Goal: Information Seeking & Learning: Learn about a topic

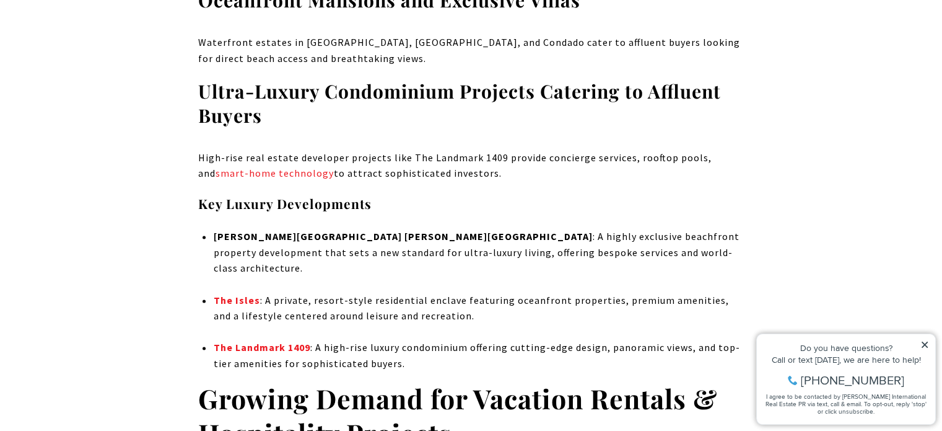
scroll to position [1735, 0]
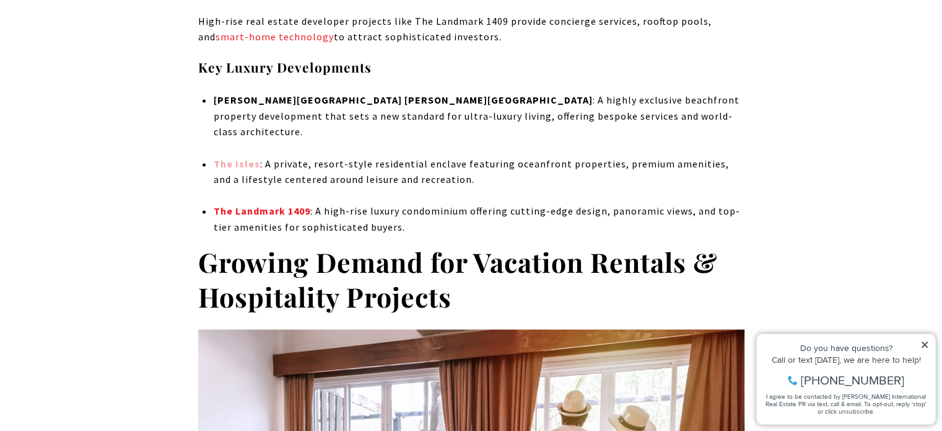
click at [221, 157] on strong "The Isles" at bounding box center [236, 163] width 46 height 12
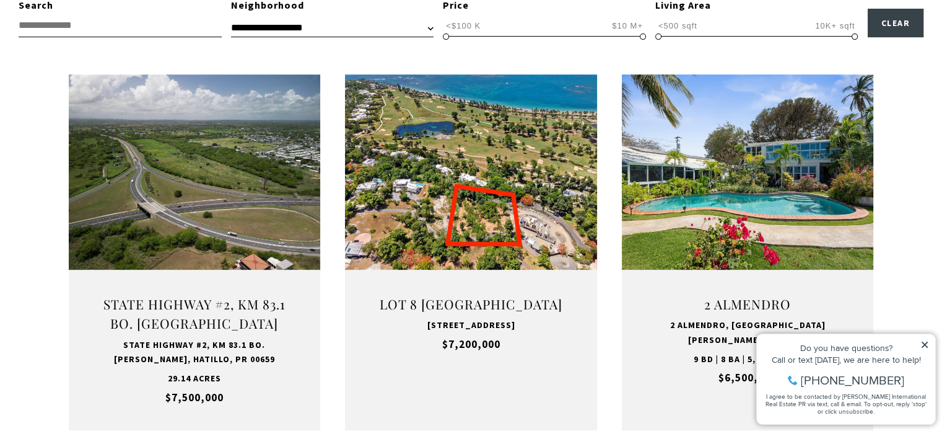
scroll to position [496, 0]
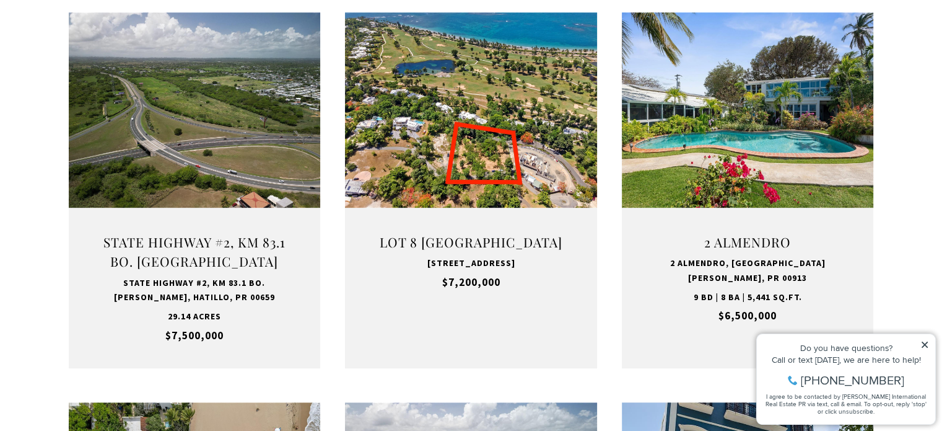
click at [924, 343] on icon at bounding box center [925, 344] width 6 height 6
click at [928, 346] on icon at bounding box center [925, 344] width 9 height 9
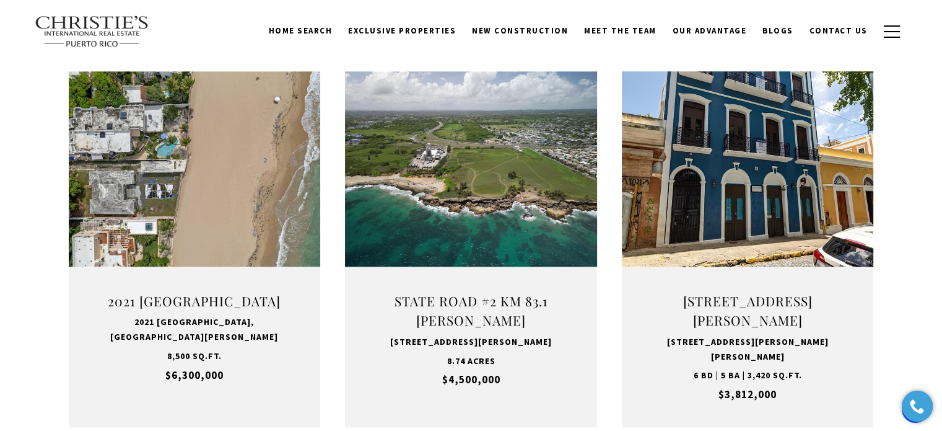
scroll to position [805, 0]
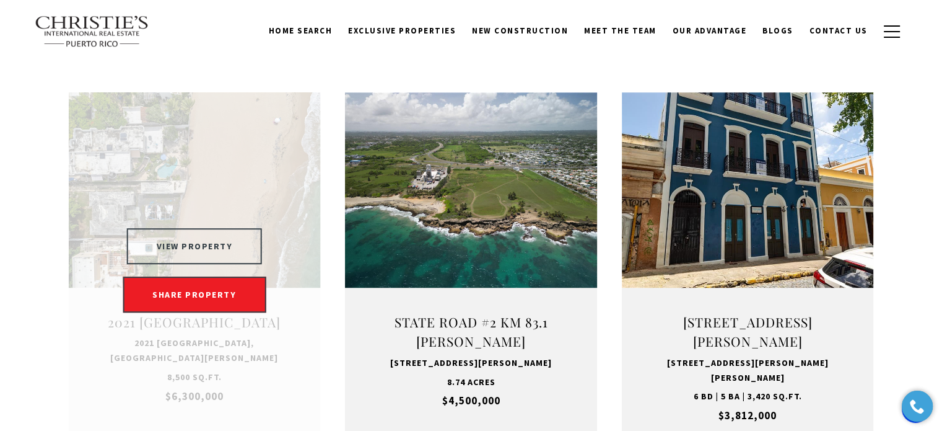
click at [193, 246] on button "VIEW PROPERTY" at bounding box center [195, 246] width 136 height 36
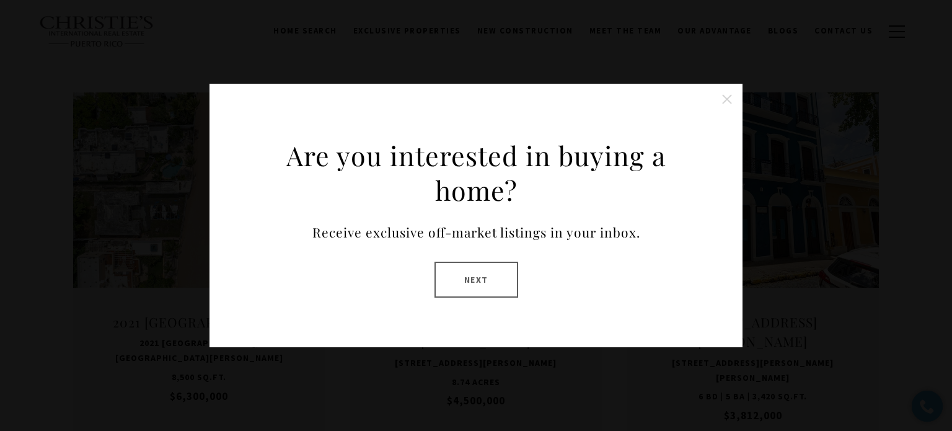
click at [733, 105] on button "Close this option" at bounding box center [726, 99] width 25 height 25
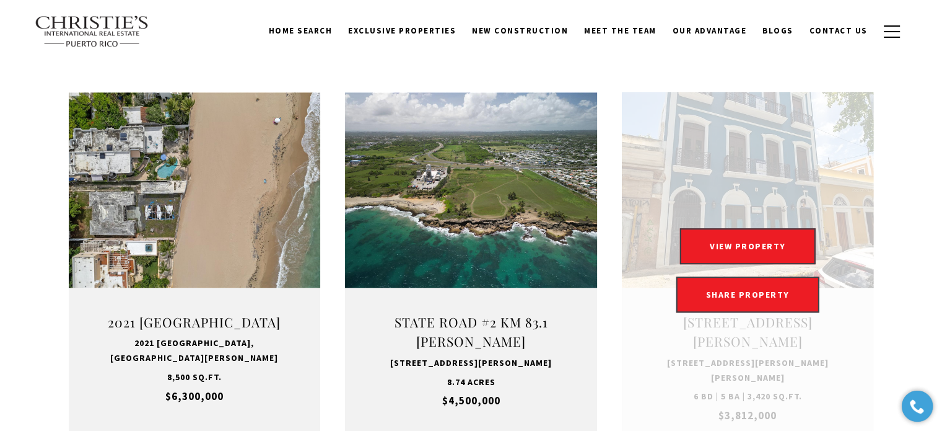
click at [669, 210] on link "Open this option" at bounding box center [748, 270] width 252 height 356
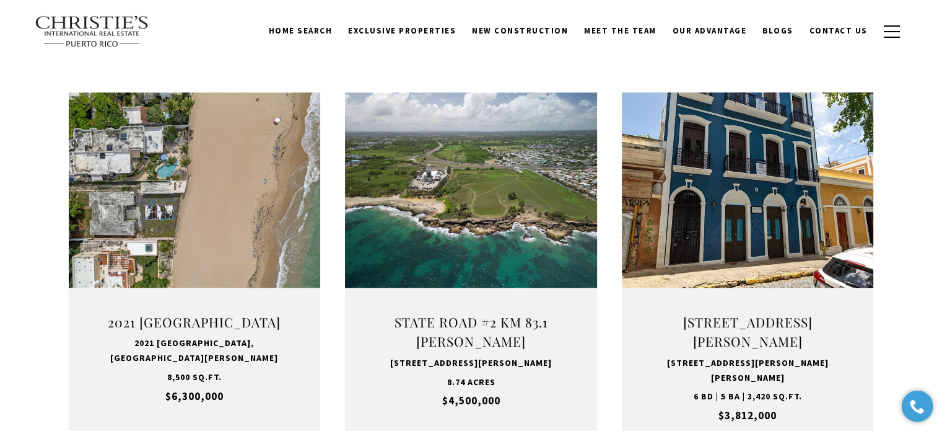
scroll to position [991, 0]
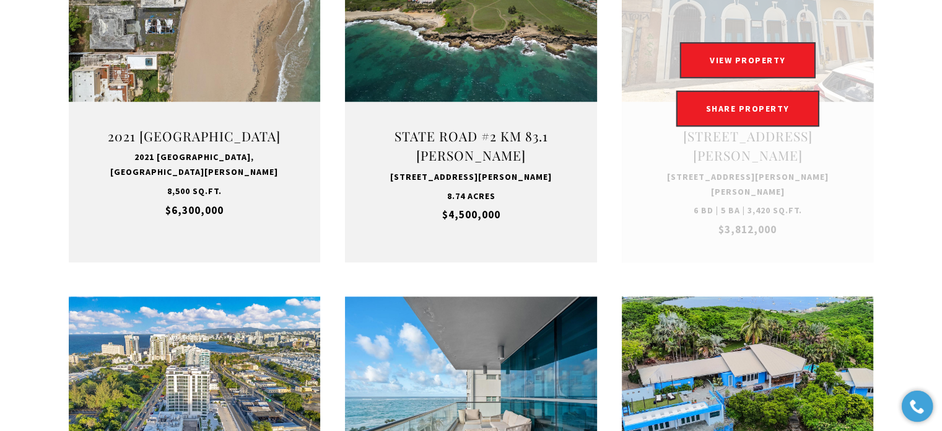
click at [722, 232] on link "Open this option" at bounding box center [748, 84] width 252 height 356
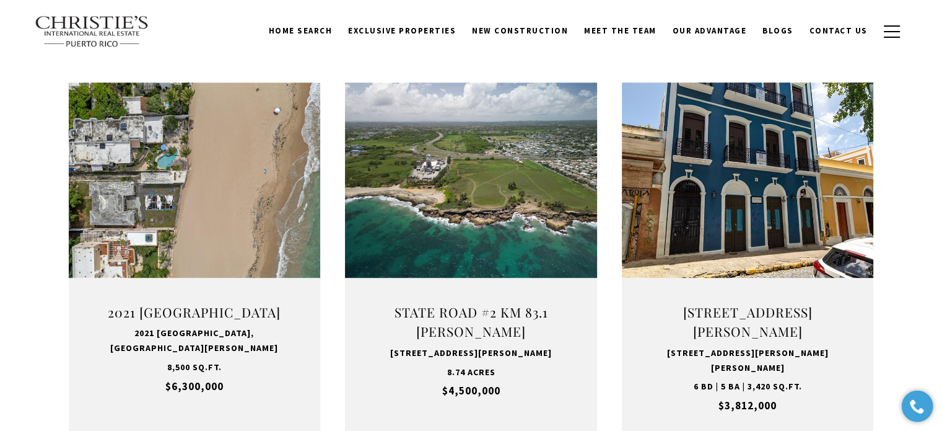
scroll to position [805, 0]
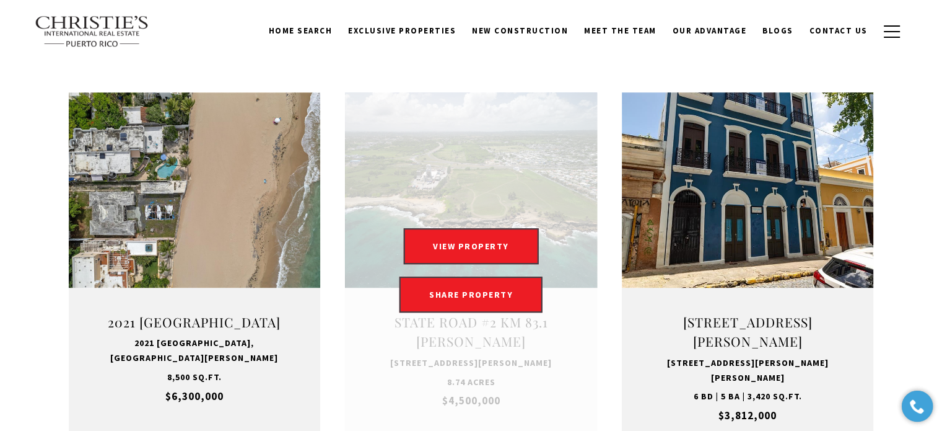
click at [520, 156] on link "Open this option" at bounding box center [471, 270] width 252 height 356
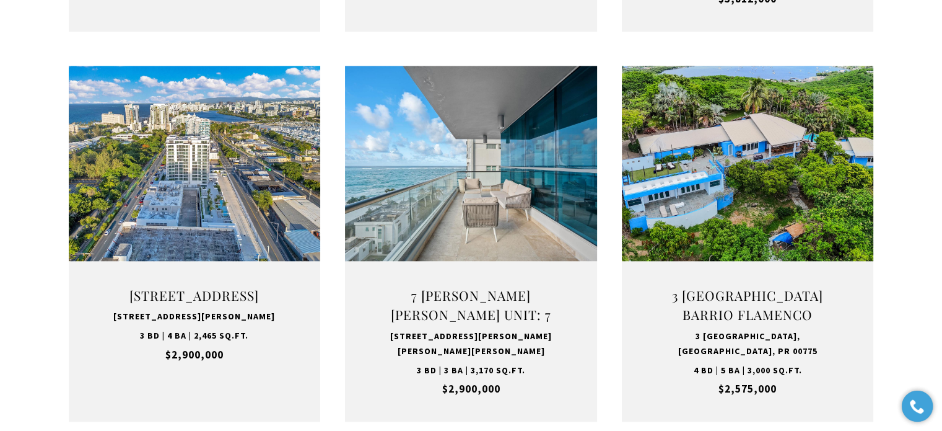
scroll to position [1239, 0]
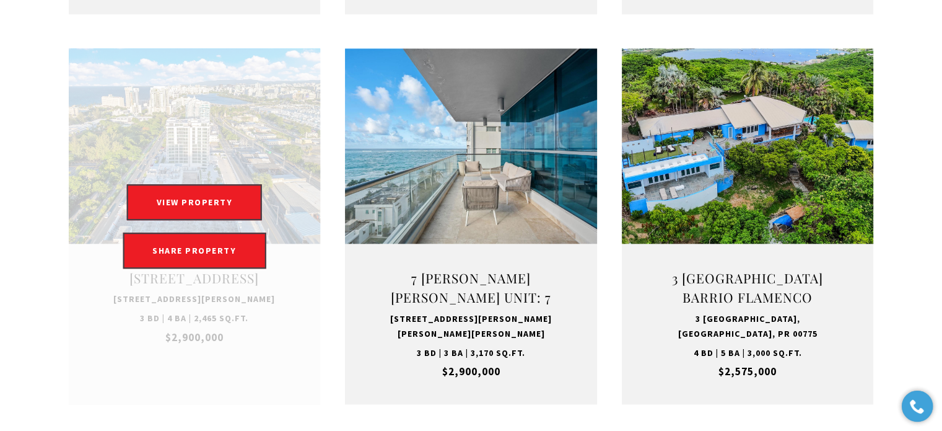
click at [240, 146] on link "Open this option" at bounding box center [195, 226] width 252 height 356
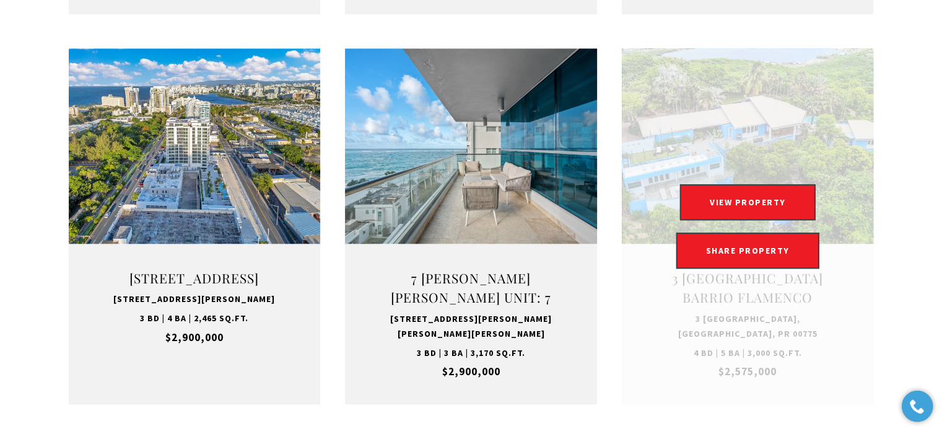
click at [727, 88] on link "Open this option" at bounding box center [748, 226] width 252 height 356
click at [849, 302] on link "Open this option" at bounding box center [748, 226] width 252 height 356
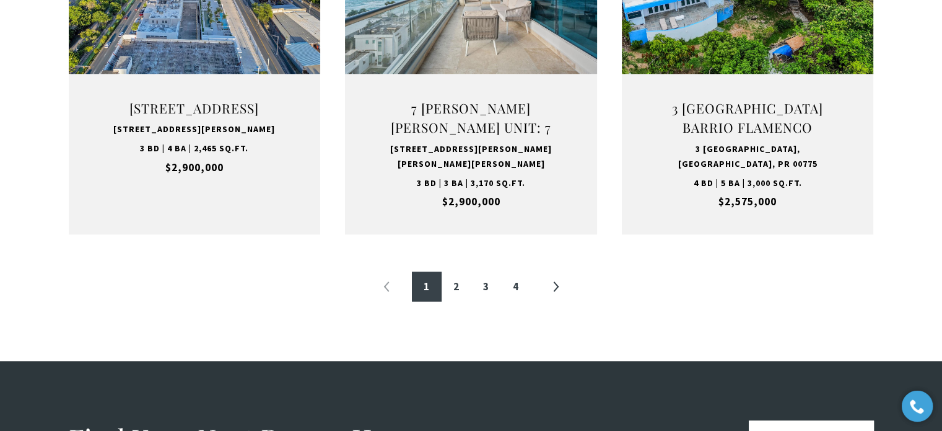
scroll to position [1549, 0]
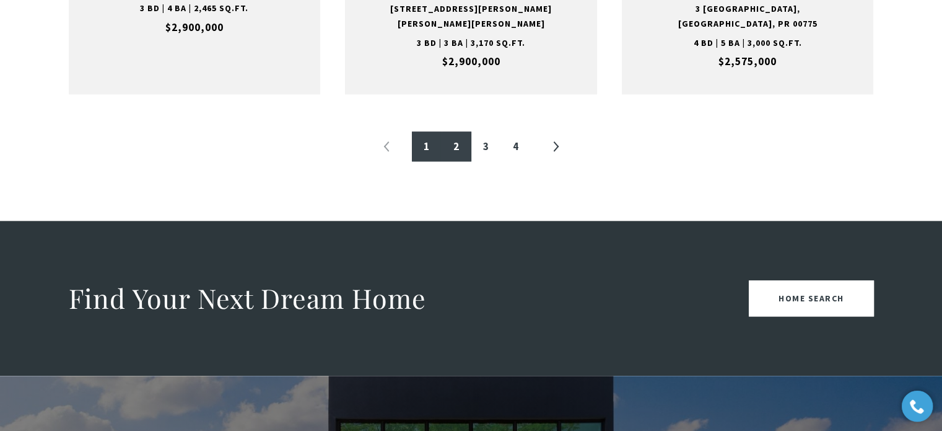
click at [457, 148] on link "2" at bounding box center [457, 146] width 30 height 30
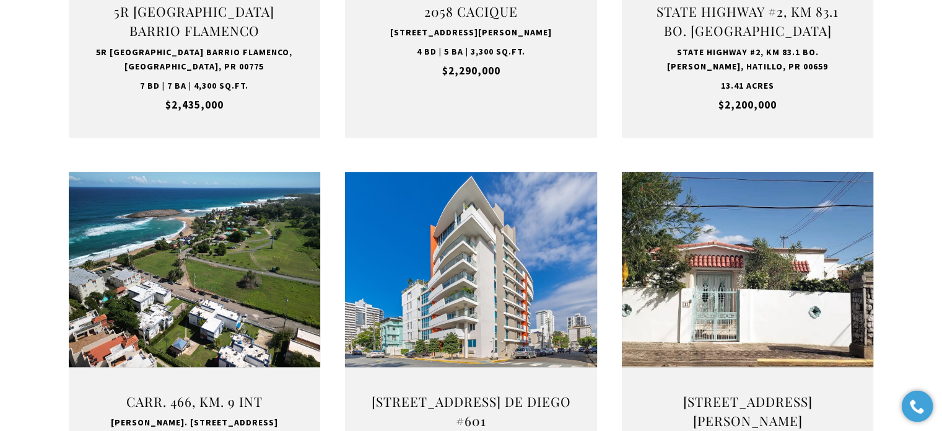
scroll to position [867, 0]
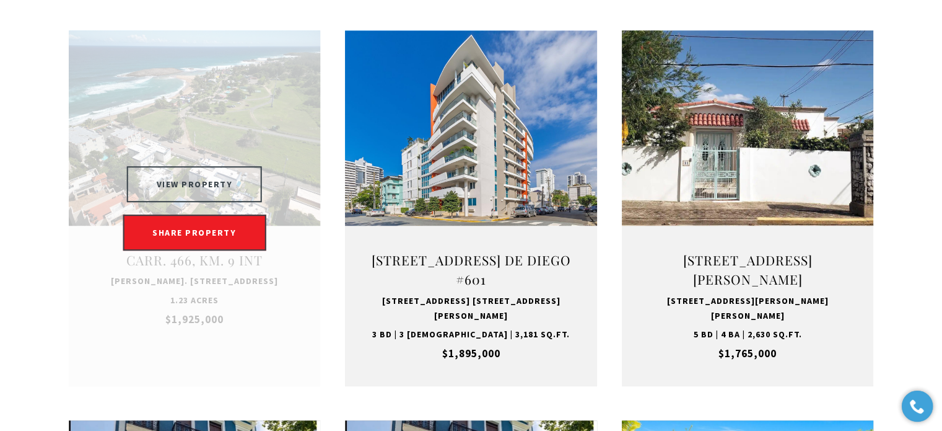
click at [214, 170] on button "VIEW PROPERTY" at bounding box center [195, 184] width 136 height 36
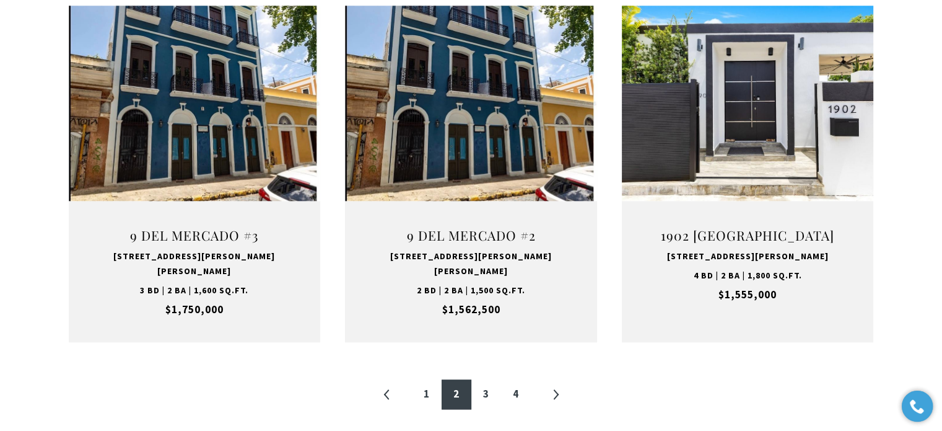
scroll to position [1301, 0]
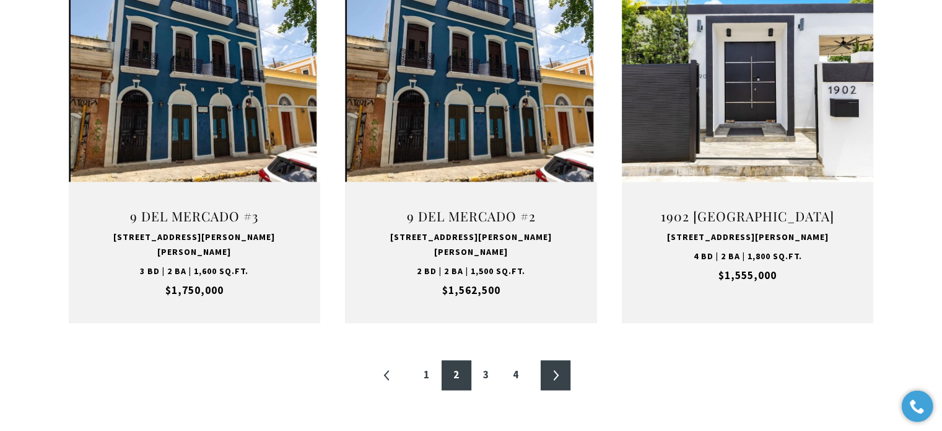
click at [555, 360] on link "»" at bounding box center [556, 375] width 30 height 30
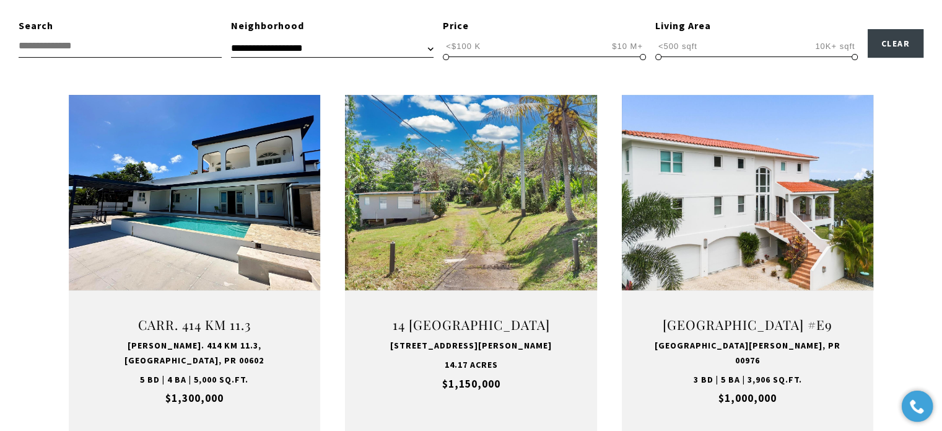
scroll to position [434, 0]
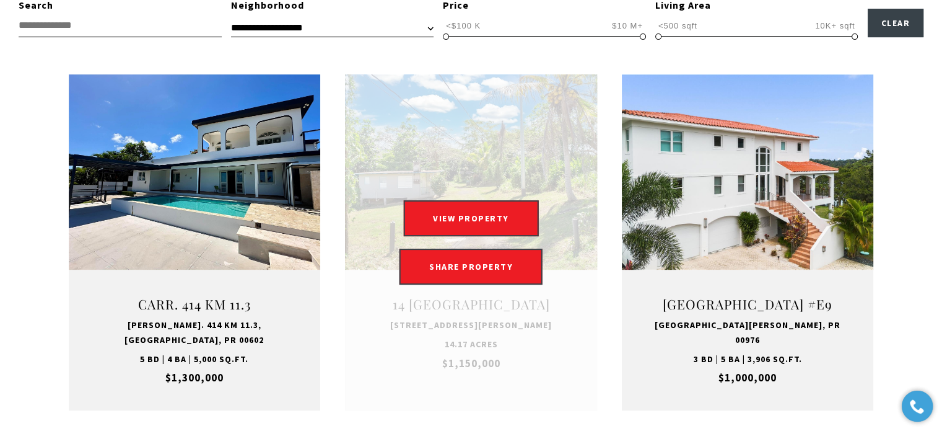
click at [447, 125] on link "Open this option" at bounding box center [471, 242] width 252 height 336
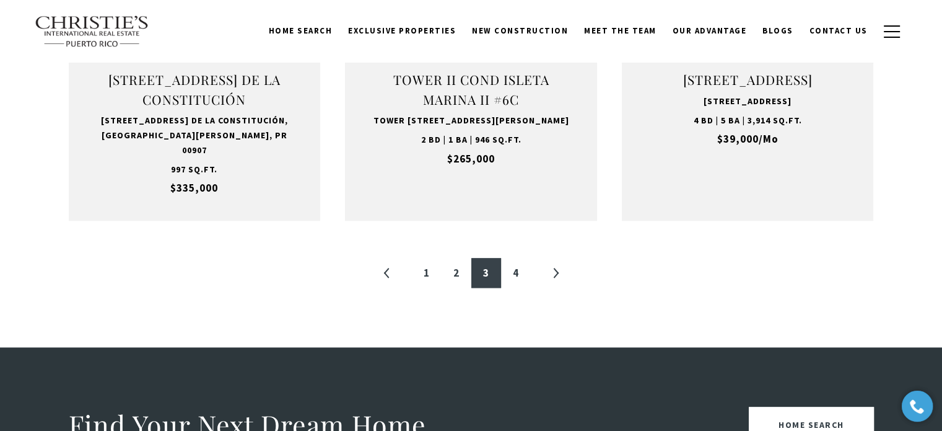
scroll to position [1425, 0]
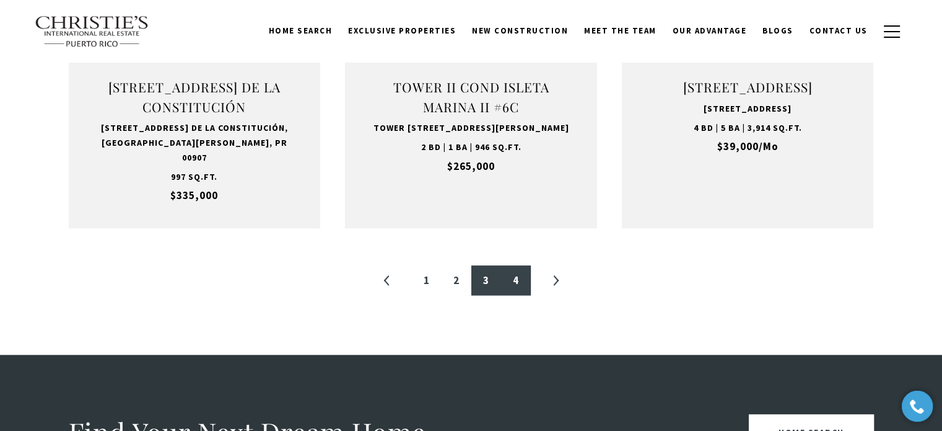
click at [517, 267] on link "4" at bounding box center [516, 280] width 30 height 30
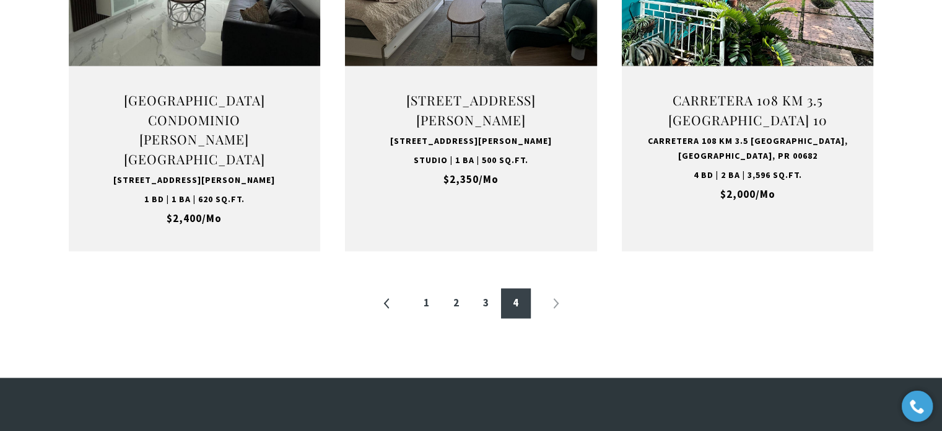
scroll to position [1425, 0]
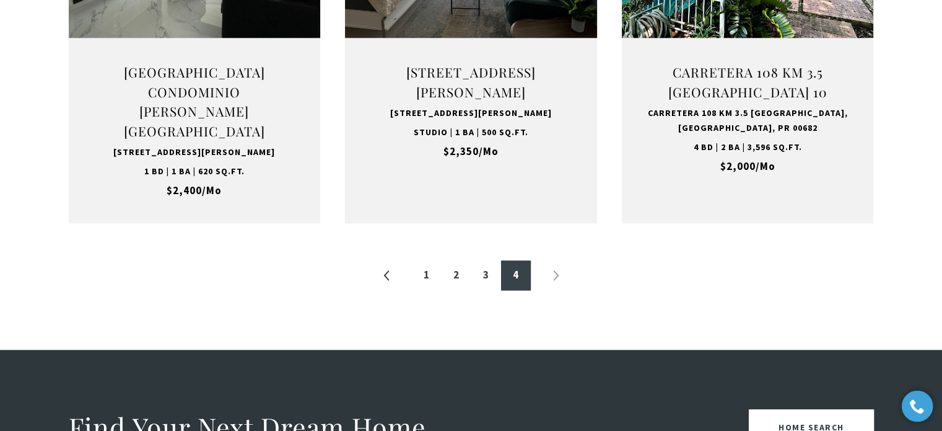
click at [555, 260] on li "»" at bounding box center [556, 275] width 30 height 30
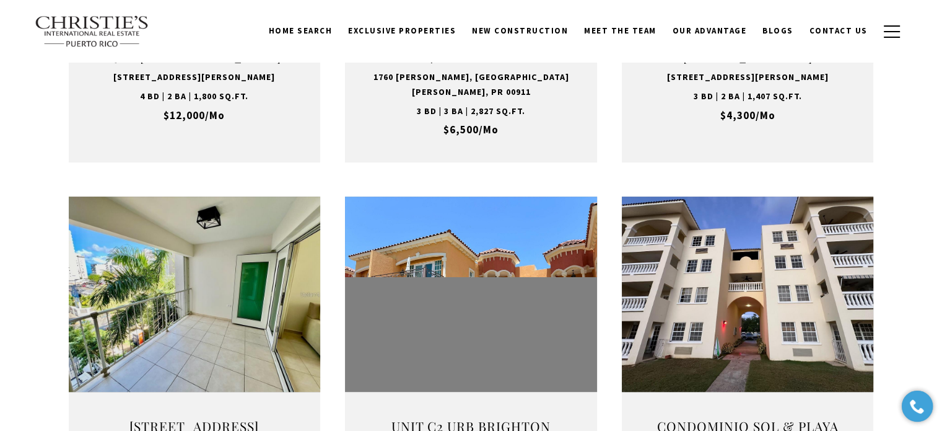
scroll to position [310, 0]
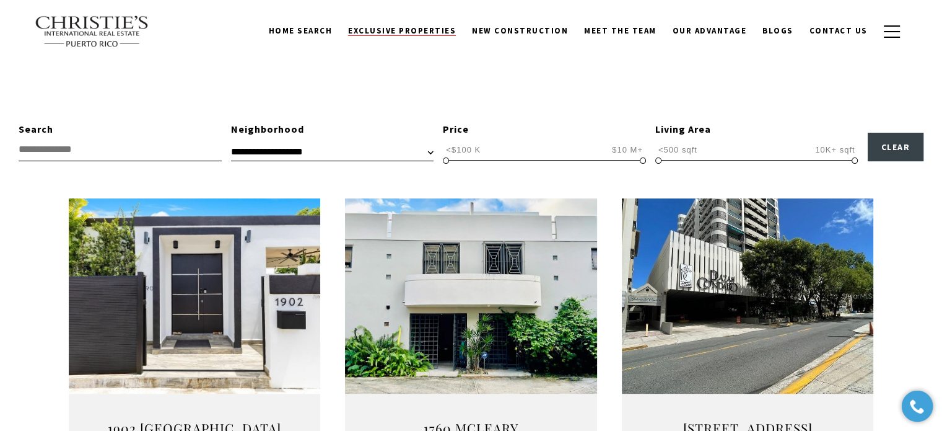
click at [408, 35] on span "Exclusive Properties" at bounding box center [402, 30] width 108 height 11
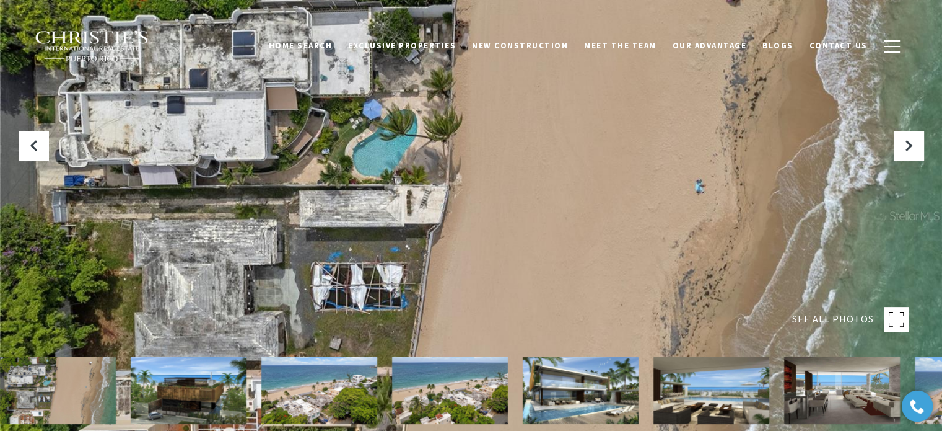
click at [853, 319] on span "SEE ALL PHOTOS" at bounding box center [833, 319] width 82 height 16
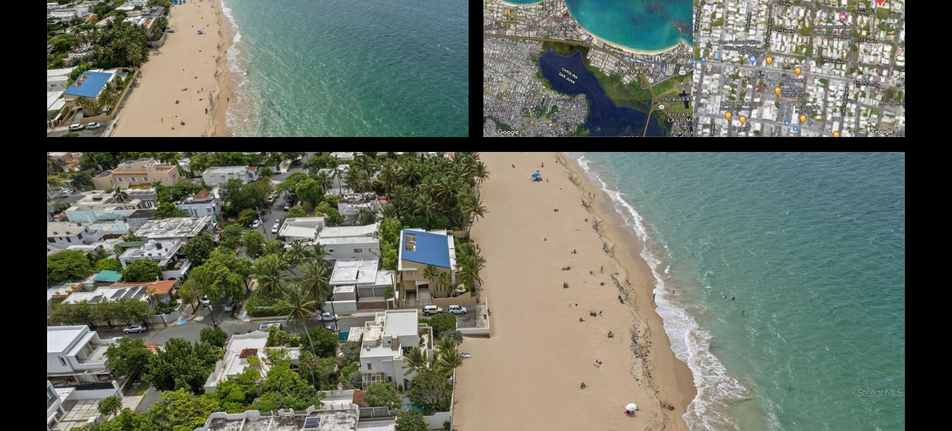
scroll to position [3452, 0]
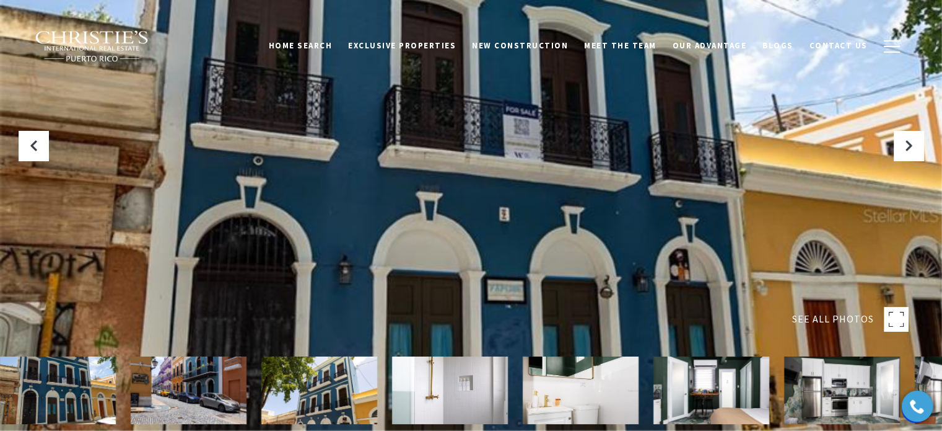
click at [835, 314] on span "SEE ALL PHOTOS" at bounding box center [833, 319] width 82 height 16
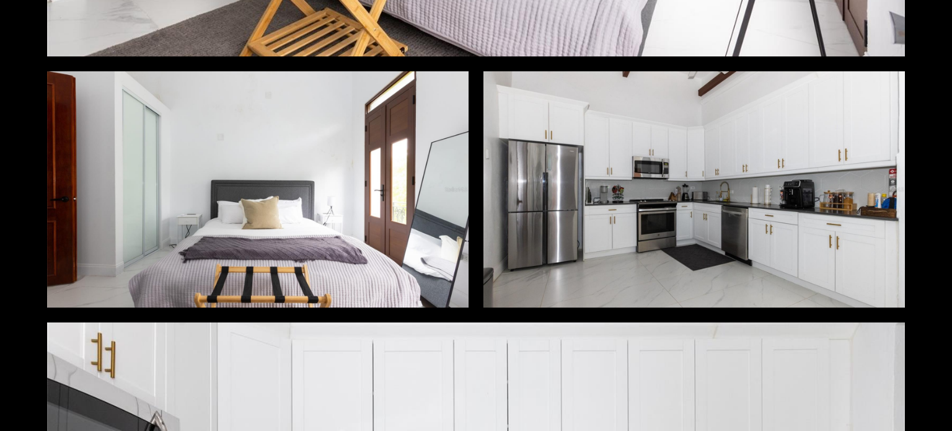
scroll to position [7497, 0]
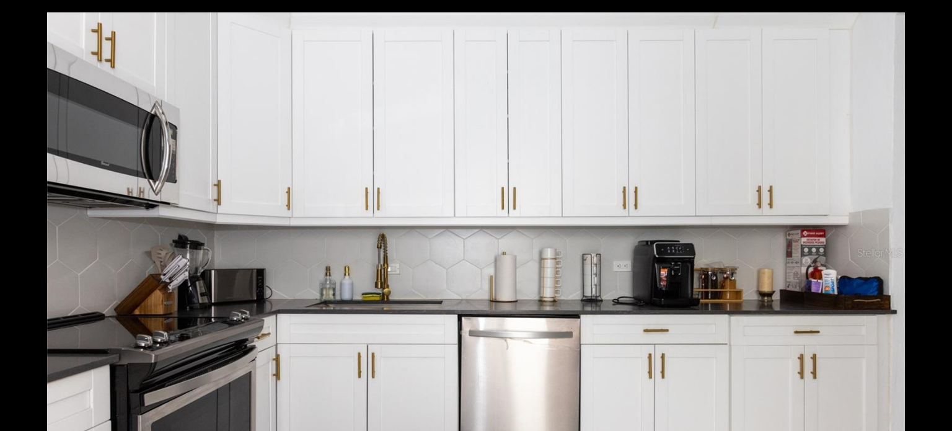
click at [926, 160] on div "Photos Map Street View Share Facebook Twitter Via Email" at bounding box center [476, 215] width 952 height 431
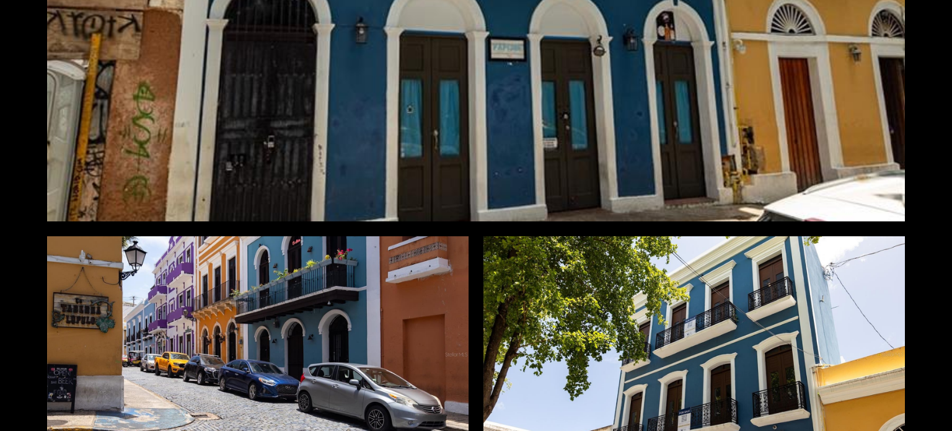
scroll to position [0, 0]
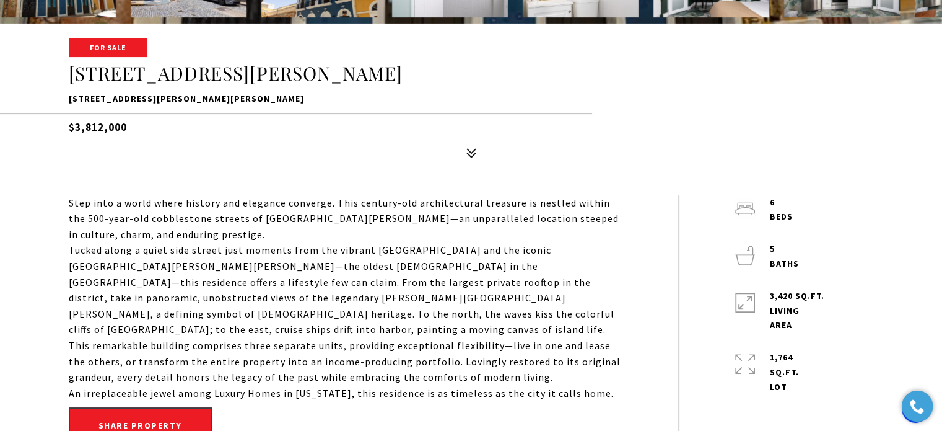
scroll to position [496, 0]
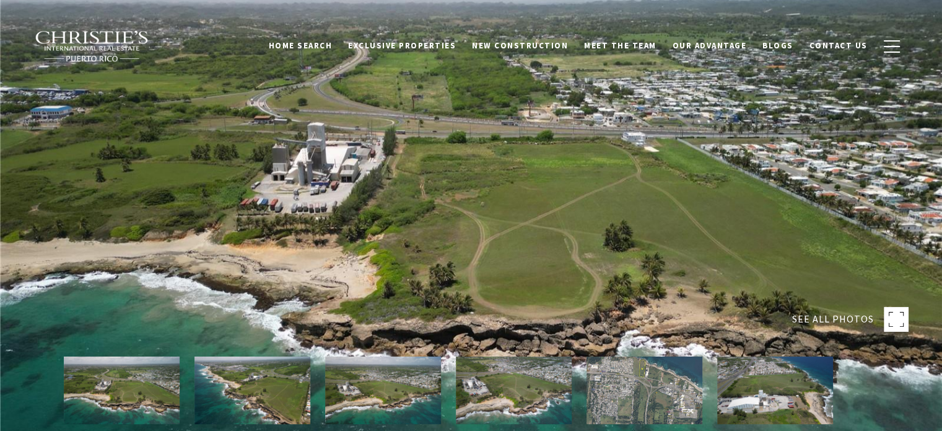
click at [832, 314] on span "SEE ALL PHOTOS" at bounding box center [833, 319] width 82 height 16
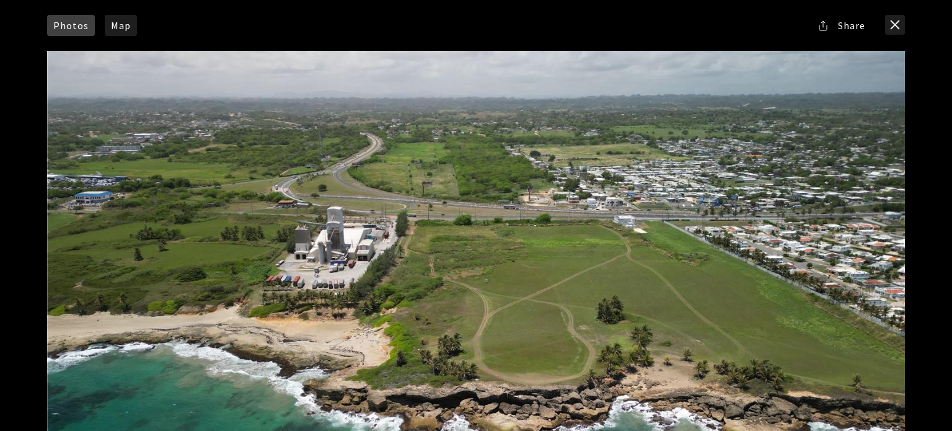
click at [335, 252] on div at bounding box center [476, 291] width 858 height 480
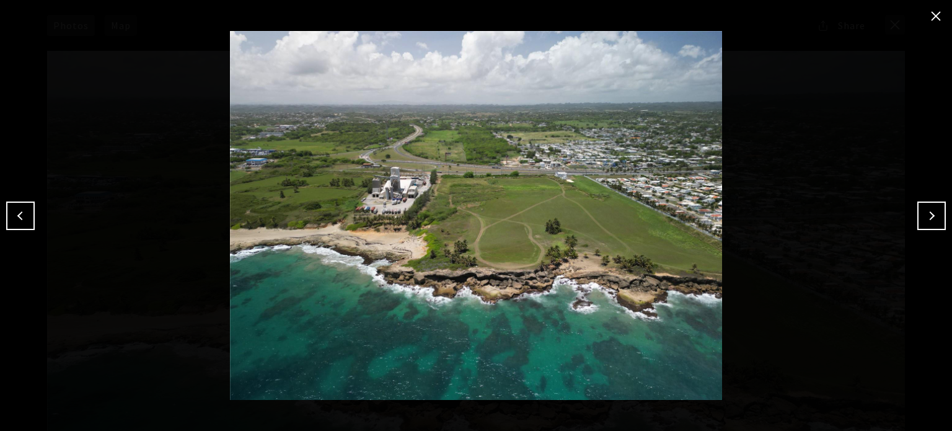
click at [397, 195] on img at bounding box center [476, 215] width 890 height 369
click at [933, 213] on button "Next" at bounding box center [931, 215] width 29 height 29
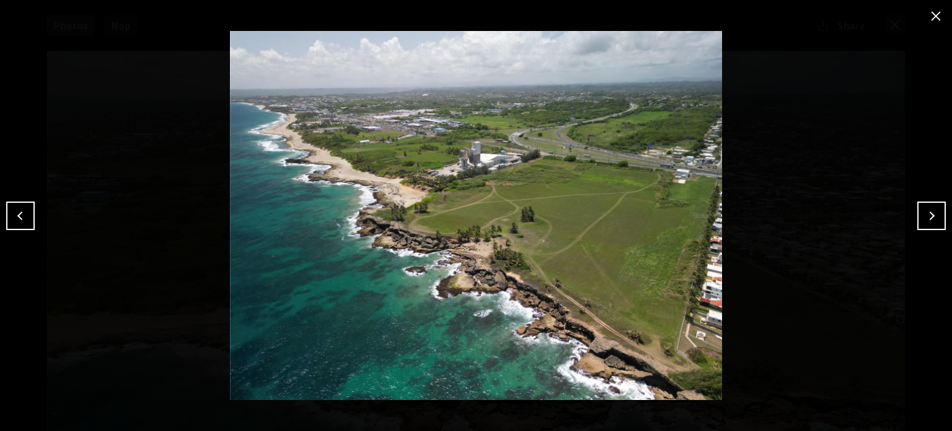
click at [933, 213] on button "Next" at bounding box center [931, 215] width 29 height 29
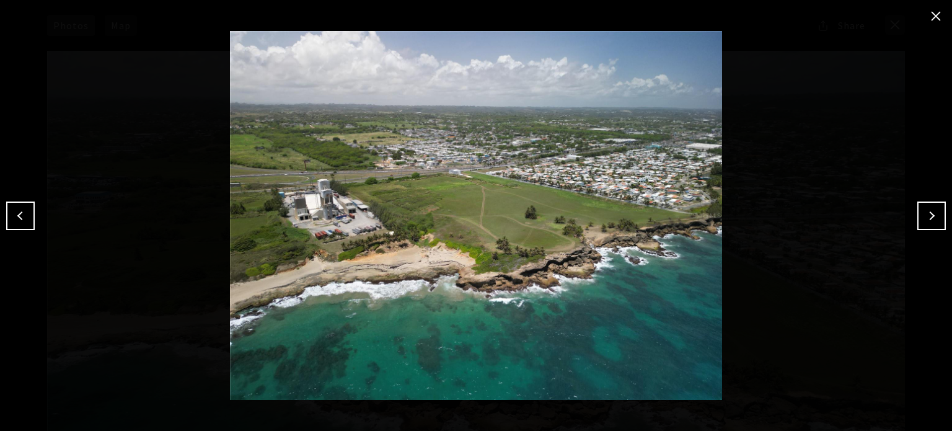
click at [933, 213] on button "Next" at bounding box center [931, 215] width 29 height 29
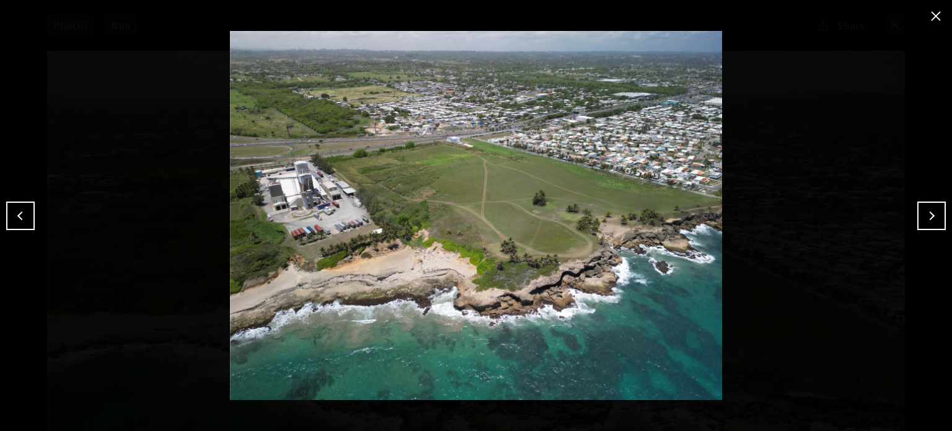
click at [933, 213] on button "Next" at bounding box center [931, 215] width 29 height 29
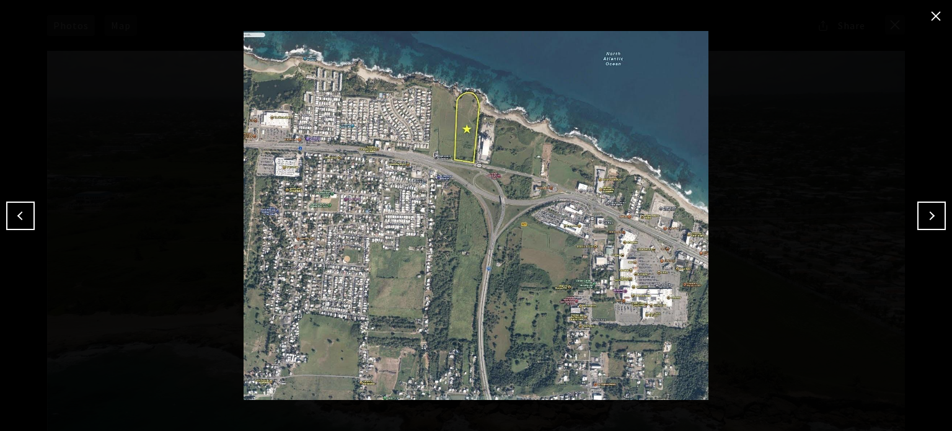
click at [939, 217] on button "Next" at bounding box center [931, 215] width 29 height 29
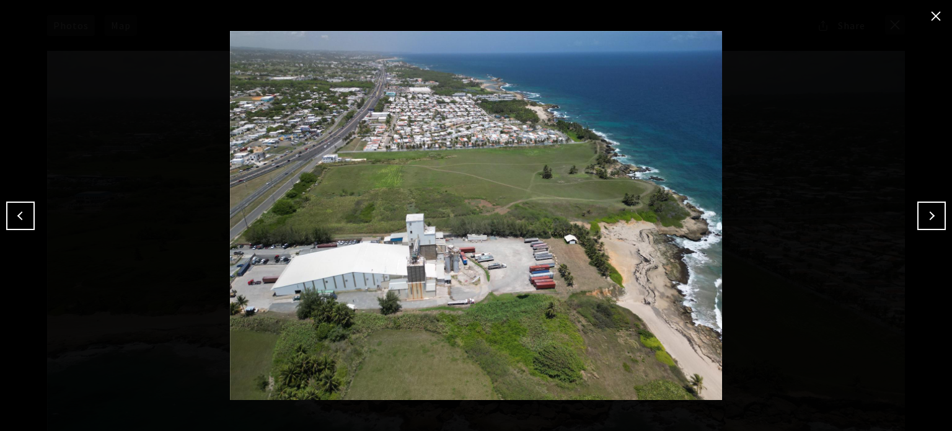
click at [939, 217] on button "Next" at bounding box center [931, 215] width 29 height 29
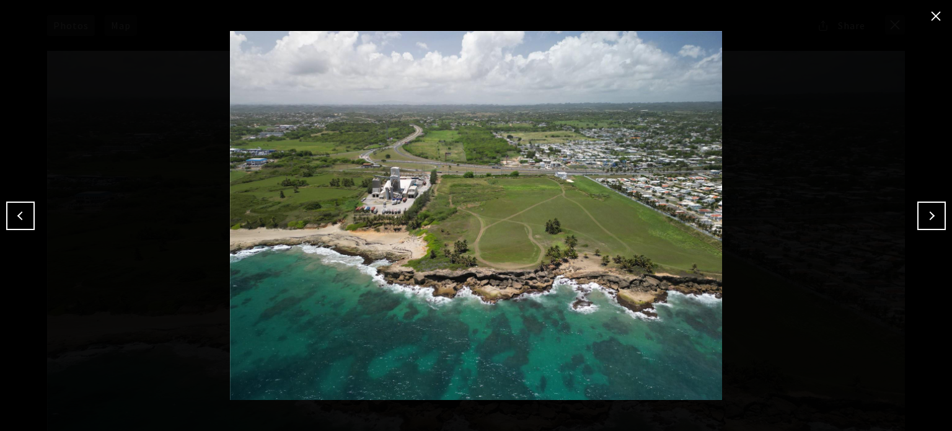
click at [939, 217] on button "Next" at bounding box center [931, 215] width 29 height 29
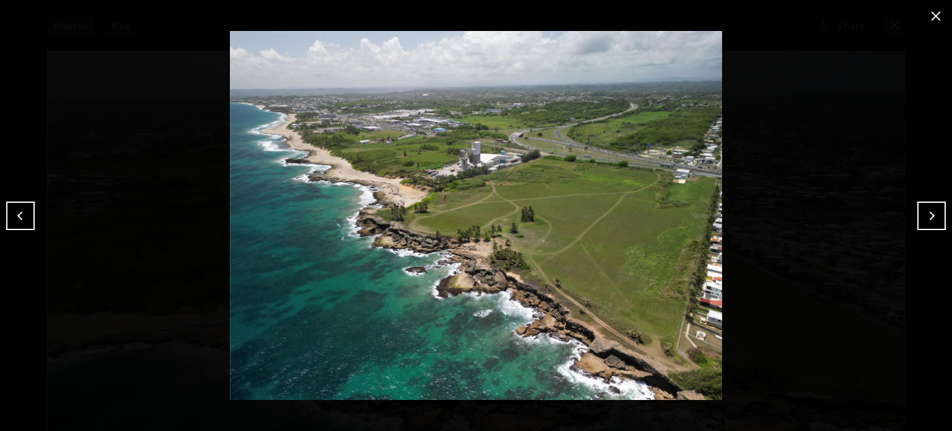
click at [939, 217] on button "Next" at bounding box center [931, 215] width 29 height 29
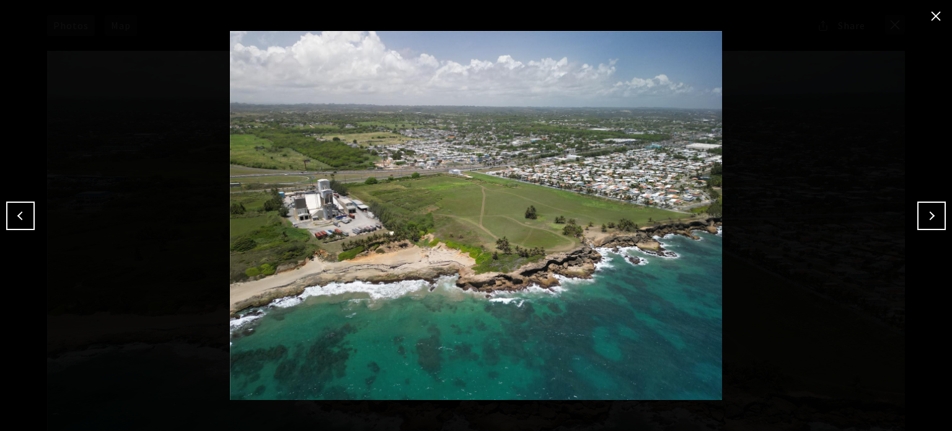
click at [939, 217] on button "Next" at bounding box center [931, 215] width 29 height 29
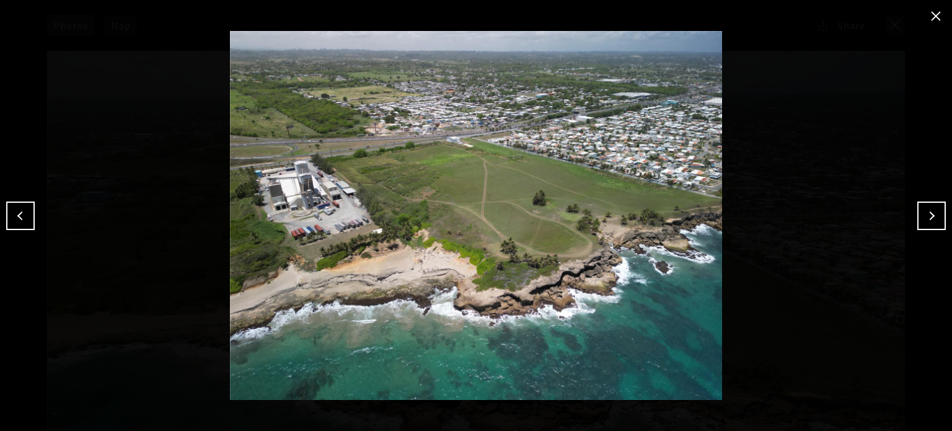
click at [939, 217] on button "Next" at bounding box center [931, 215] width 29 height 29
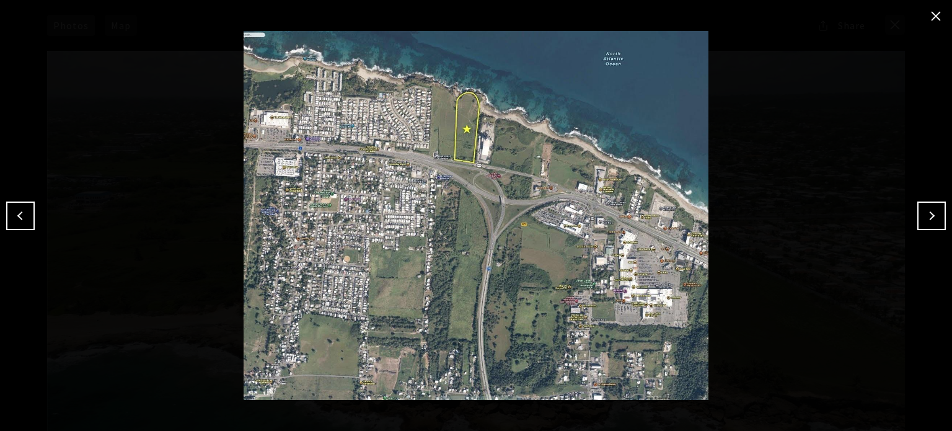
click at [939, 217] on button "Next" at bounding box center [931, 215] width 29 height 29
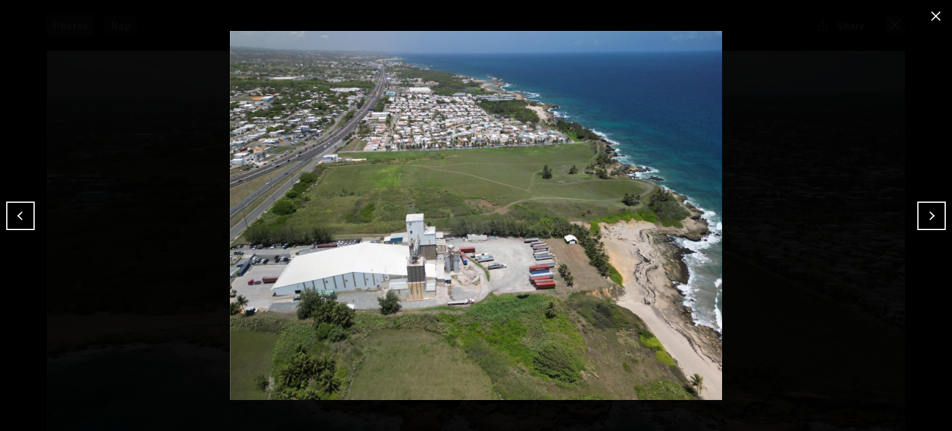
click at [937, 15] on button "close modal" at bounding box center [936, 16] width 20 height 20
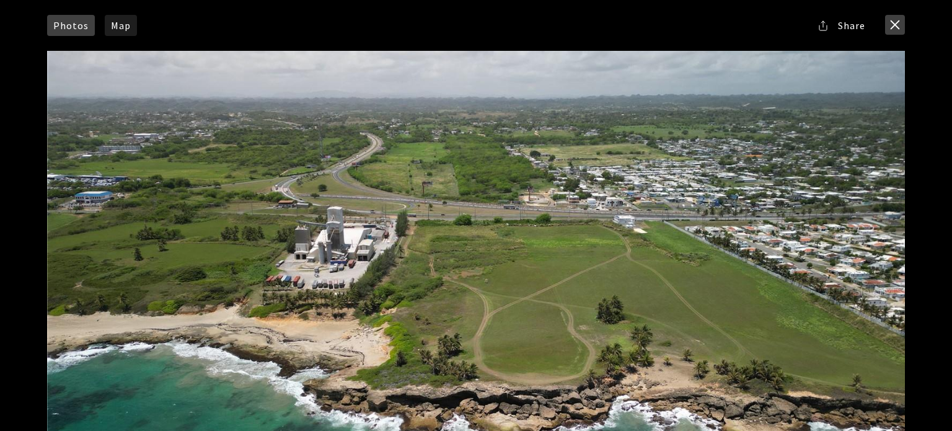
click at [893, 29] on button "close modal" at bounding box center [895, 25] width 20 height 20
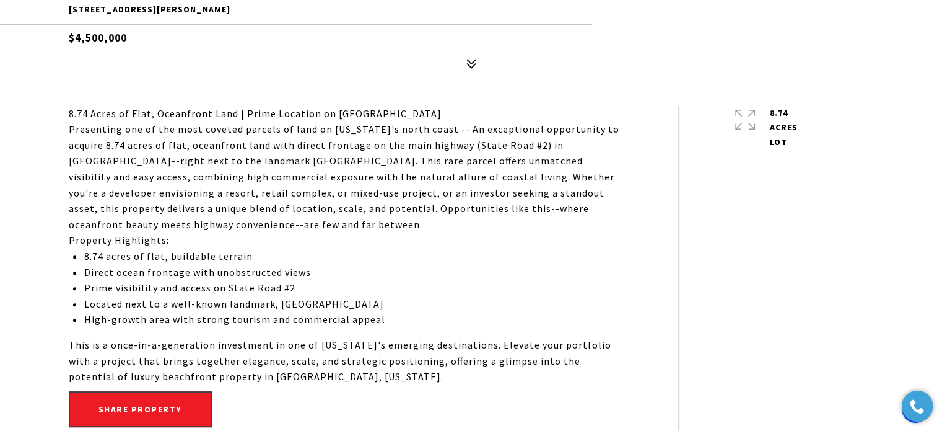
scroll to position [558, 0]
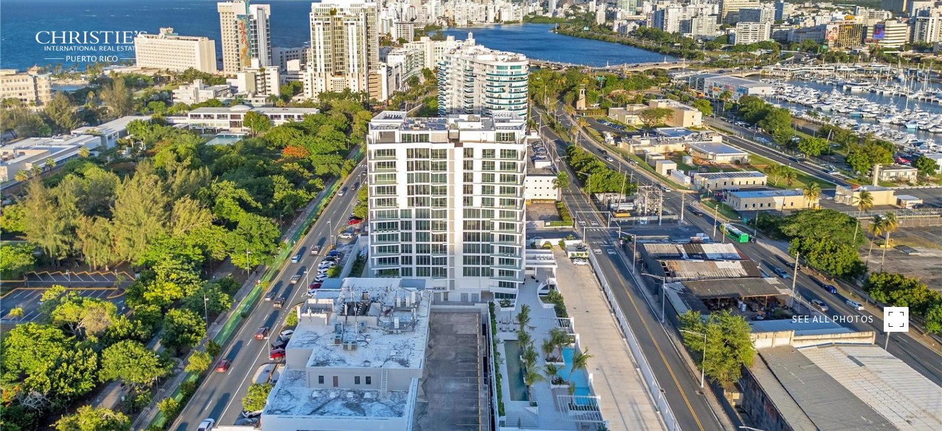
type input "**********"
type input "********"
type input "***"
type input "**********"
type input "**"
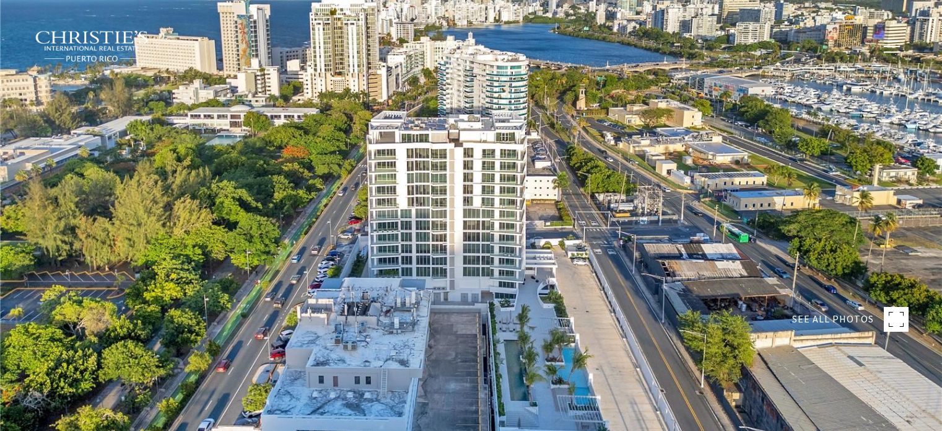
type input "**********"
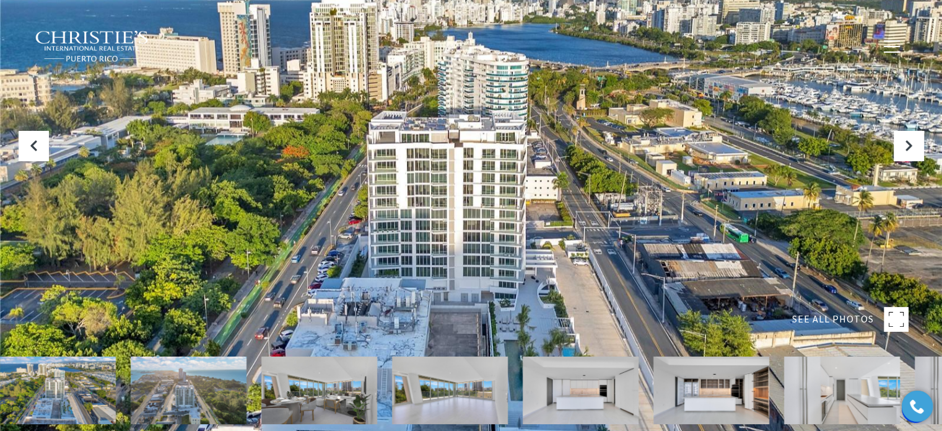
click at [846, 196] on div at bounding box center [471, 215] width 942 height 431
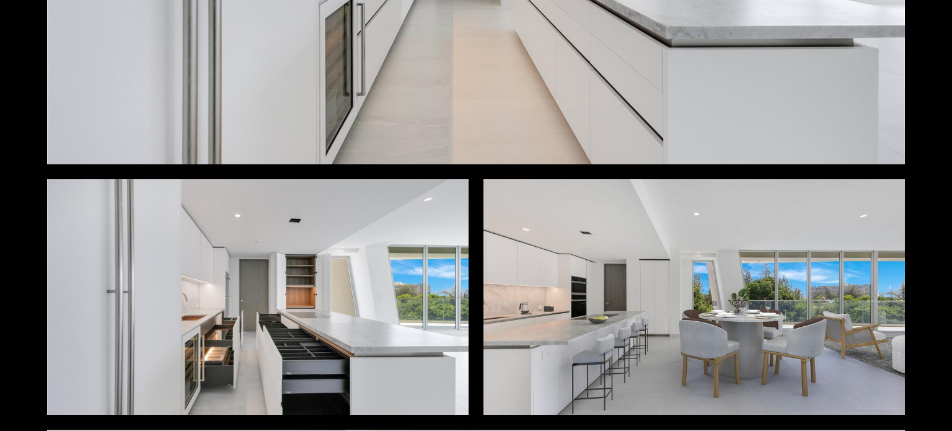
scroll to position [2169, 0]
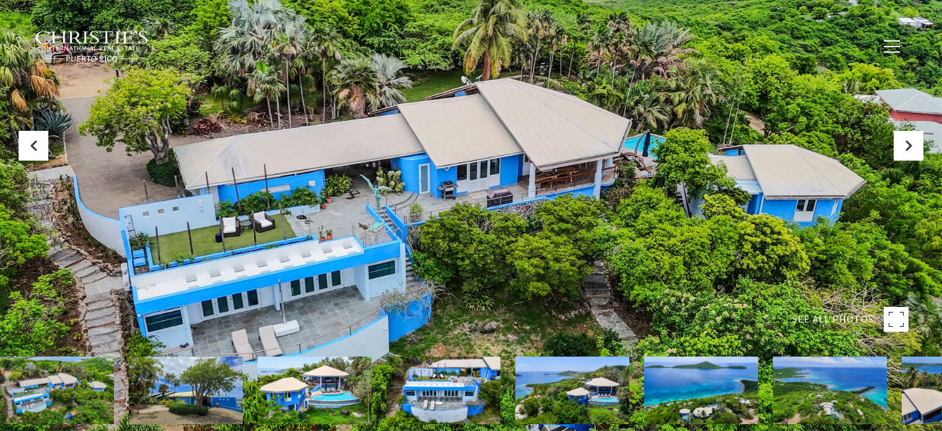
click at [825, 318] on span "SEE ALL PHOTOS" at bounding box center [833, 319] width 82 height 16
type input "**********"
type input "********"
type input "***"
type input "**********"
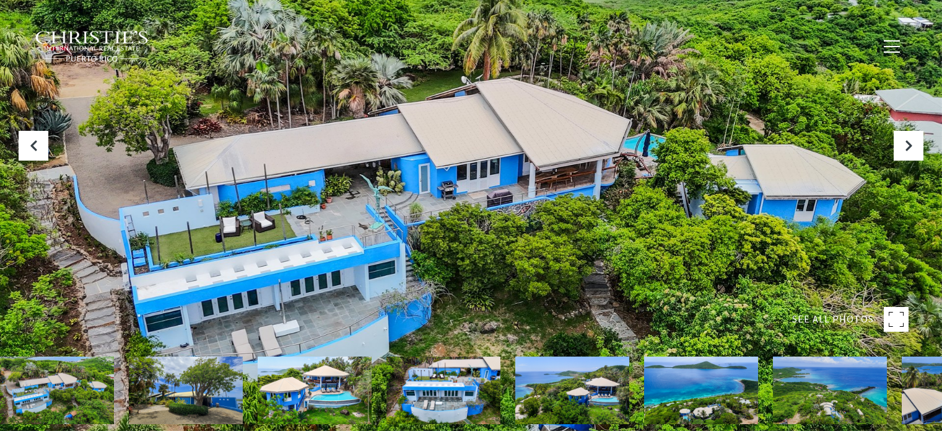
type input "**"
type input "********"
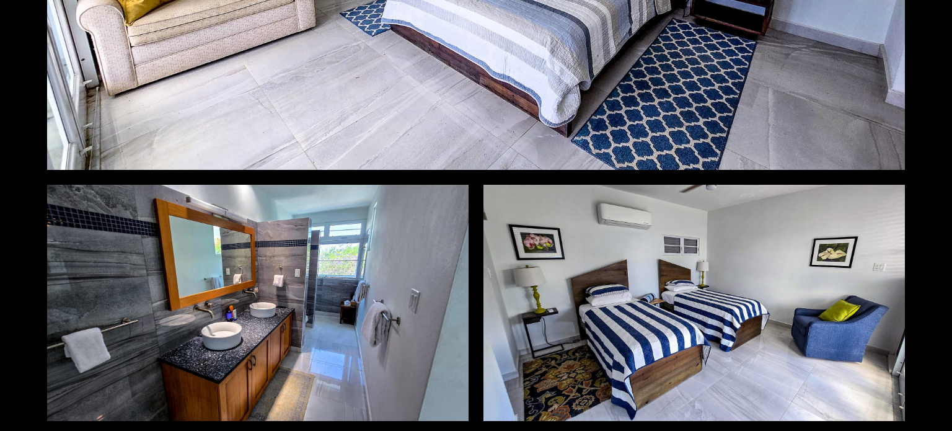
scroll to position [7931, 0]
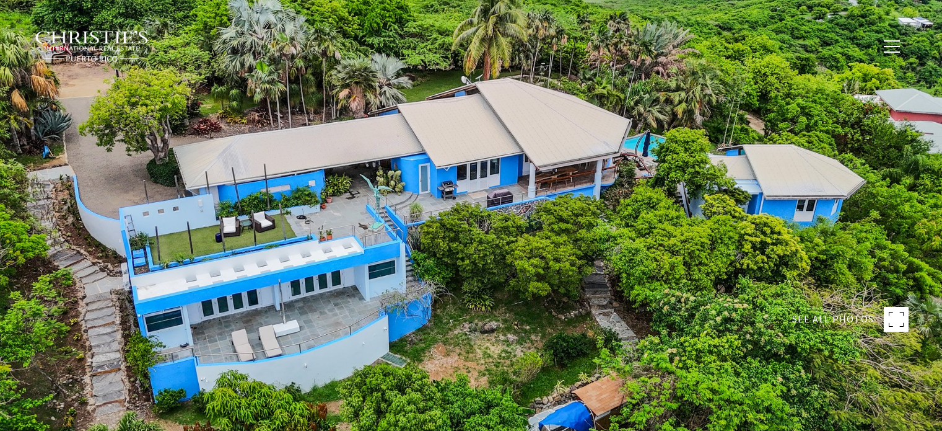
scroll to position [496, 0]
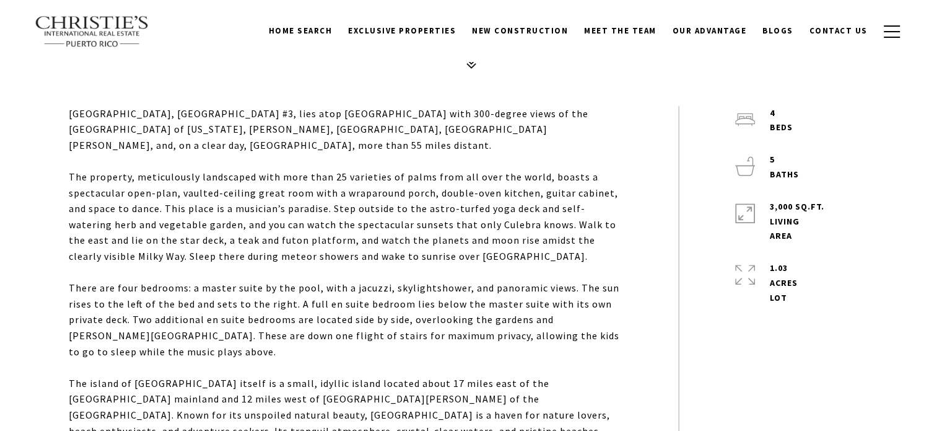
type input "**********"
type input "********"
type input "***"
type input "**********"
type input "**"
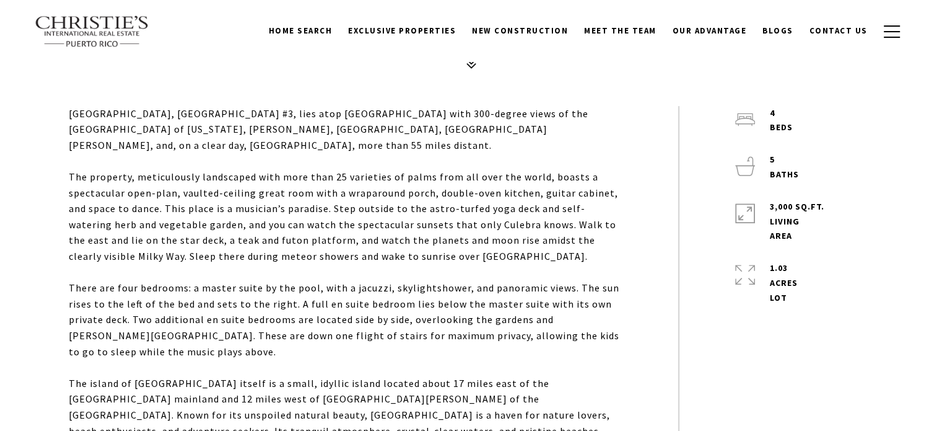
type input "********"
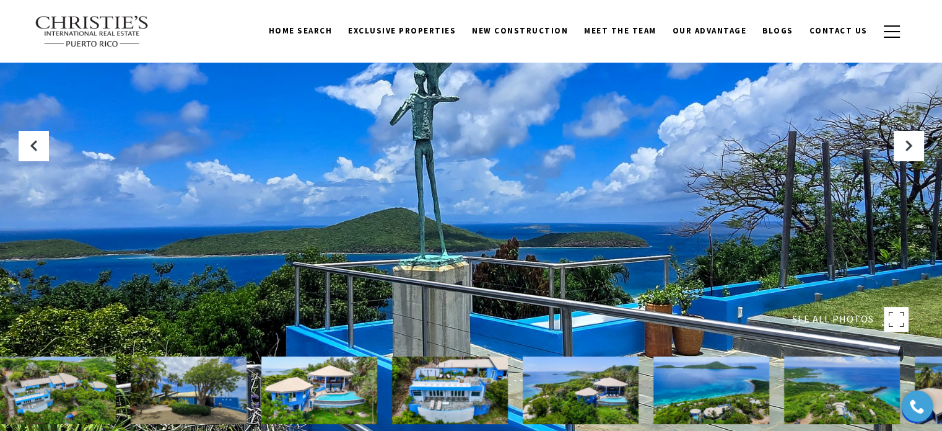
scroll to position [310, 0]
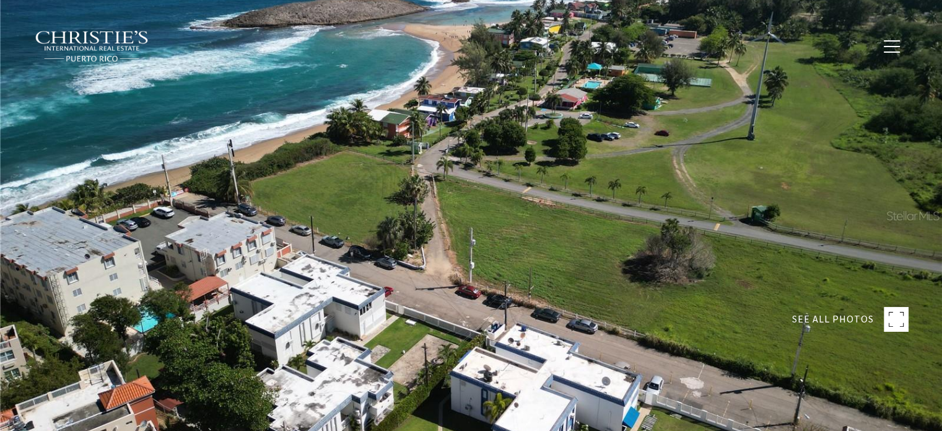
type input "**********"
type input "********"
type input "***"
type input "**********"
type input "**"
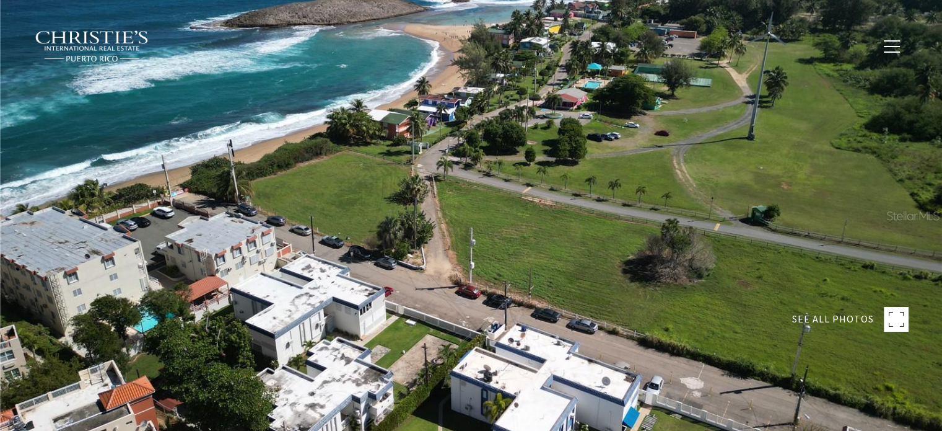
type input "********"
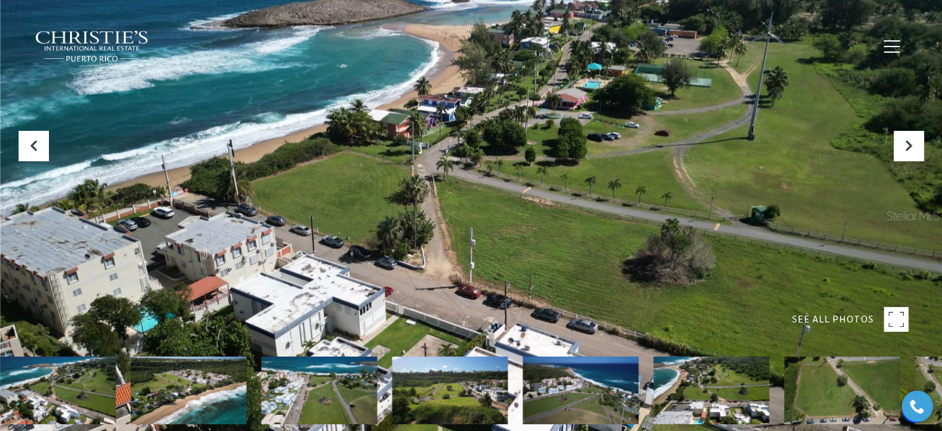
click at [838, 323] on span "SEE ALL PHOTOS" at bounding box center [833, 319] width 82 height 16
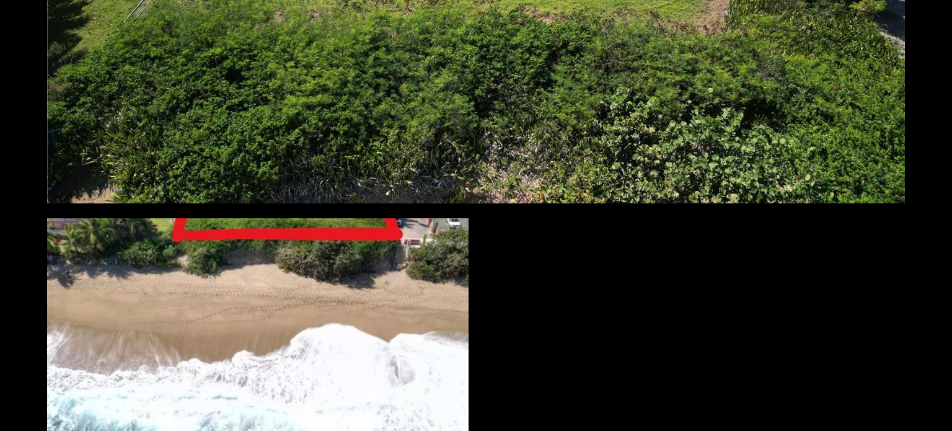
scroll to position [4135, 0]
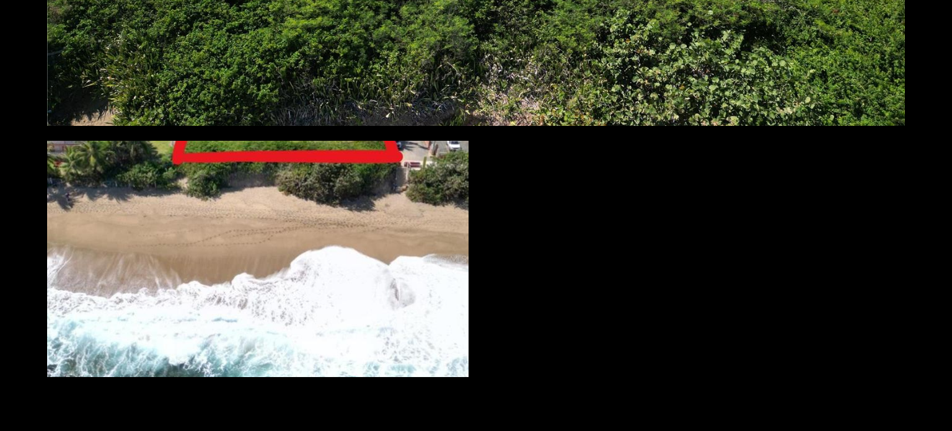
click at [323, 247] on div at bounding box center [257, 259] width 421 height 236
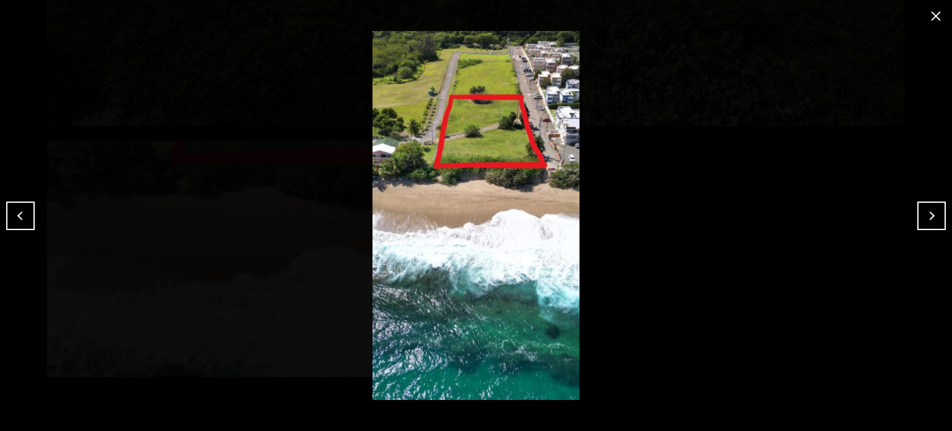
click at [932, 213] on button "Next" at bounding box center [931, 215] width 29 height 29
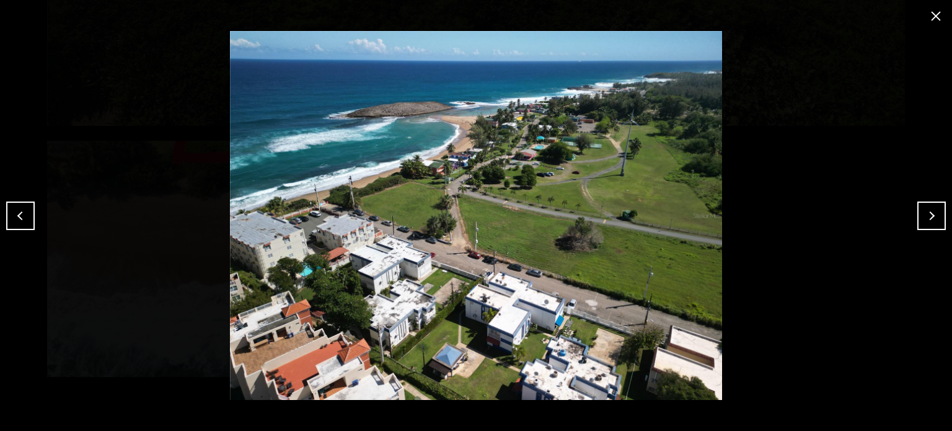
click at [933, 213] on button "Next" at bounding box center [931, 215] width 29 height 29
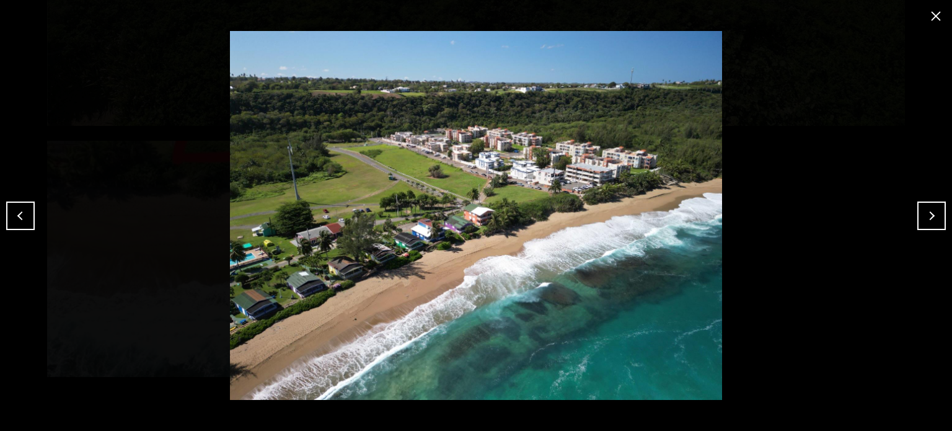
click at [933, 213] on button "Next" at bounding box center [931, 215] width 29 height 29
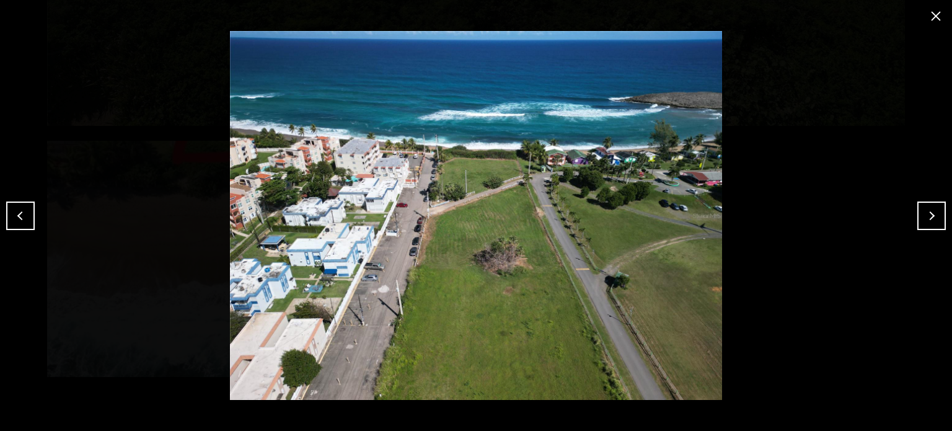
click at [525, 211] on img at bounding box center [476, 215] width 890 height 369
click at [936, 219] on button "Next" at bounding box center [931, 215] width 29 height 29
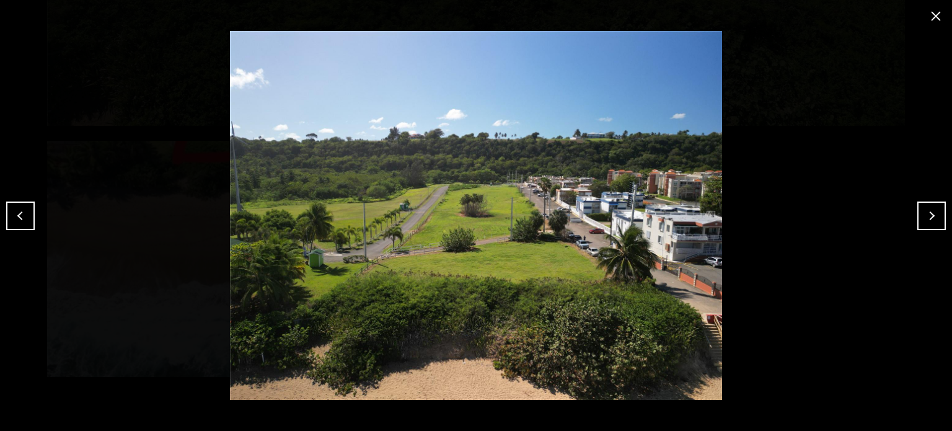
click at [936, 219] on button "Next" at bounding box center [931, 215] width 29 height 29
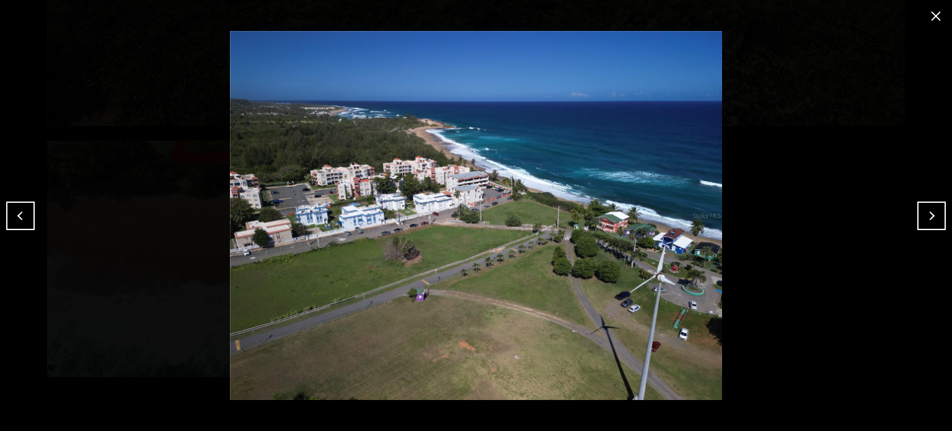
click at [928, 14] on button "close modal" at bounding box center [936, 16] width 20 height 20
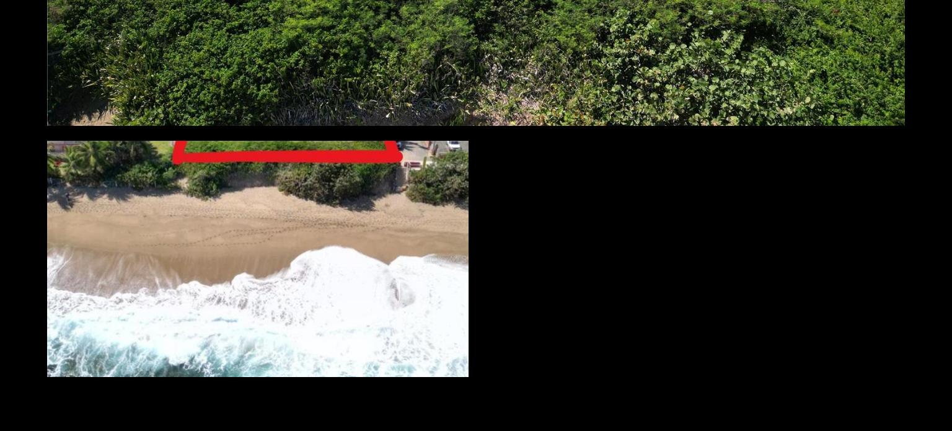
click at [330, 242] on div at bounding box center [257, 259] width 421 height 236
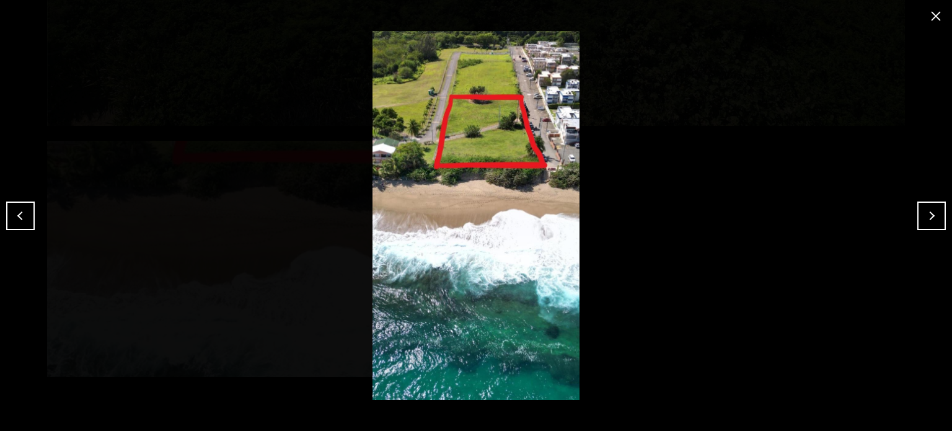
click at [930, 21] on button "close modal" at bounding box center [936, 16] width 20 height 20
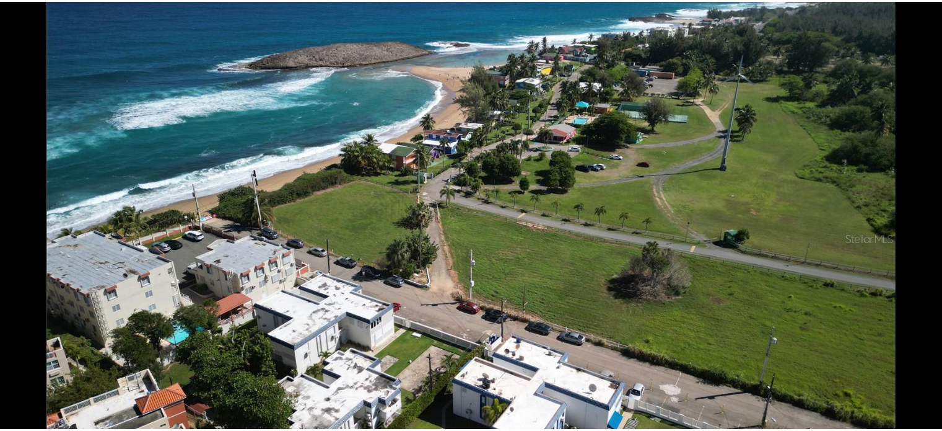
scroll to position [0, 0]
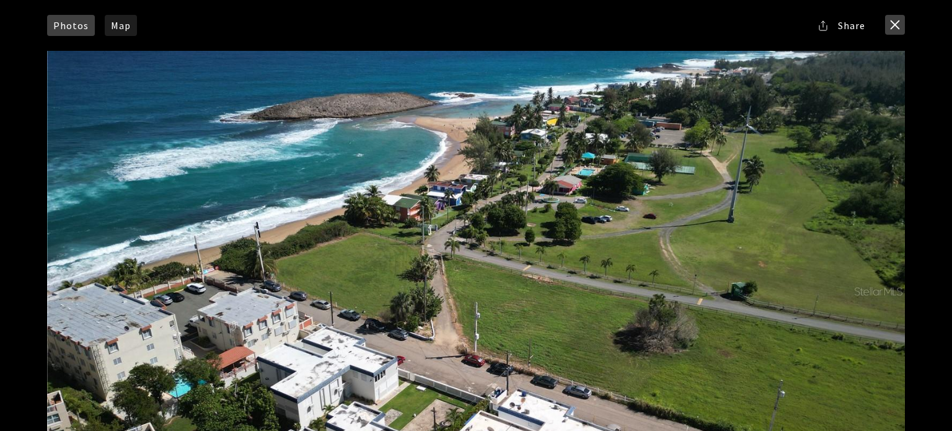
click at [889, 26] on button "close modal" at bounding box center [895, 25] width 20 height 20
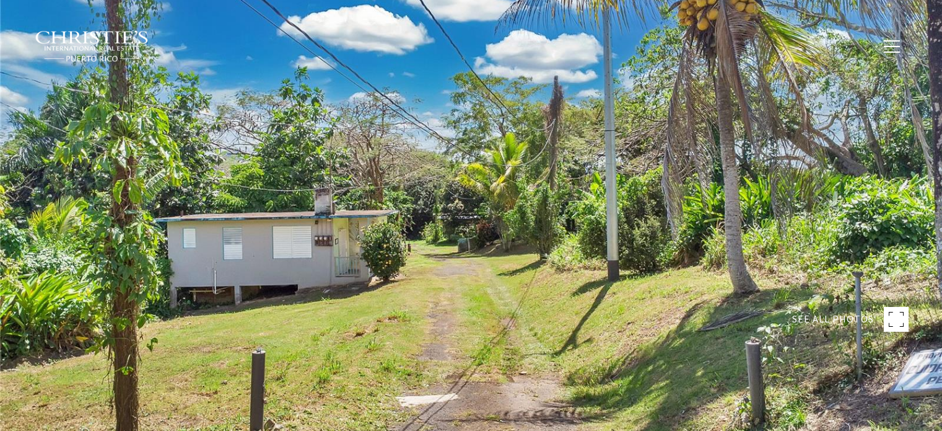
type input "**********"
type input "********"
type input "***"
type input "**********"
type input "**"
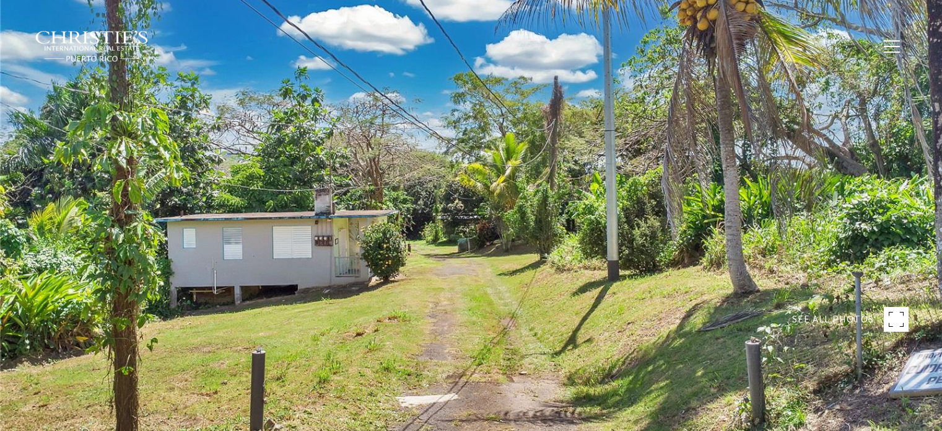
type input "********"
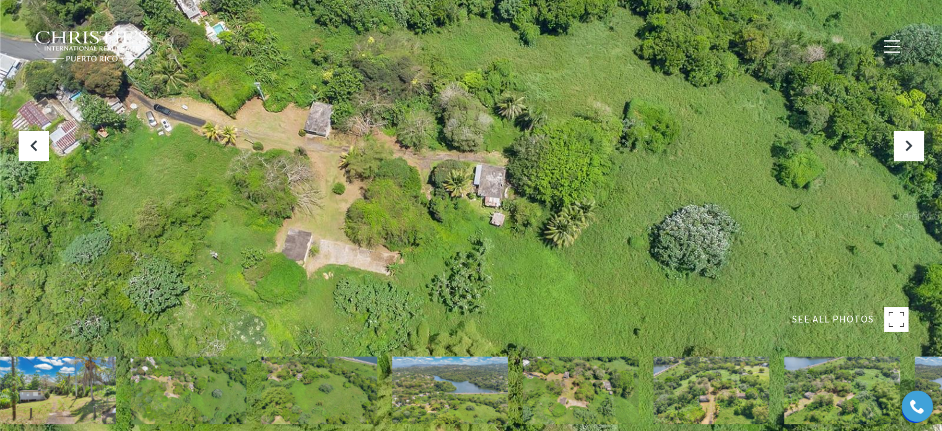
click at [889, 314] on rect at bounding box center [896, 319] width 25 height 25
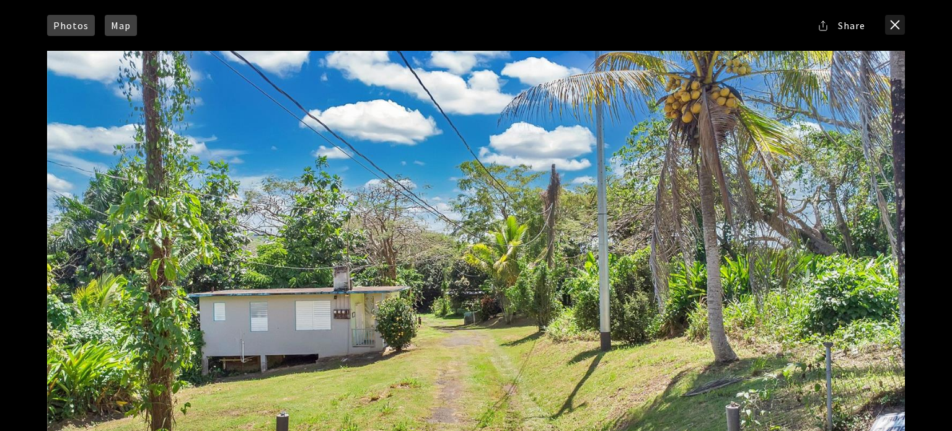
click at [116, 20] on span "Map" at bounding box center [121, 25] width 20 height 10
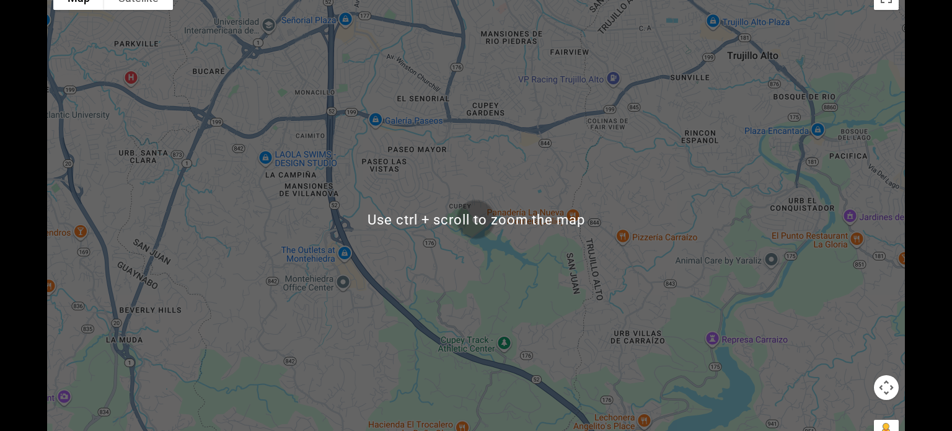
scroll to position [23, 0]
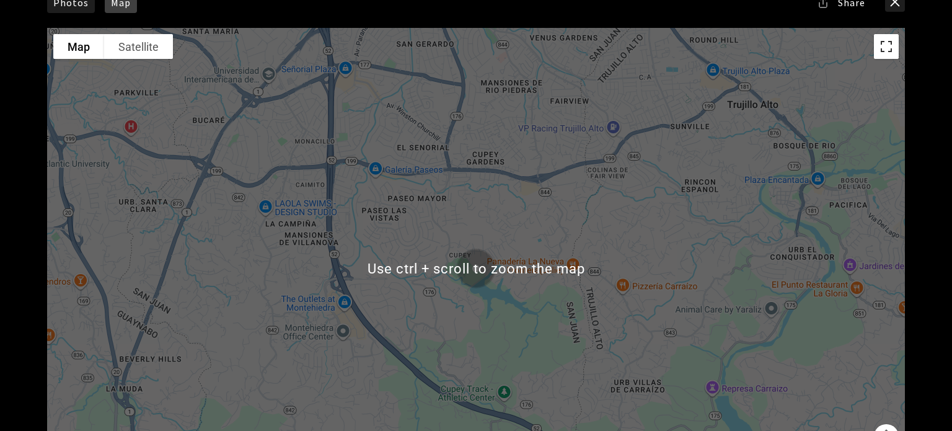
click at [885, 53] on button "Toggle fullscreen view" at bounding box center [886, 46] width 25 height 25
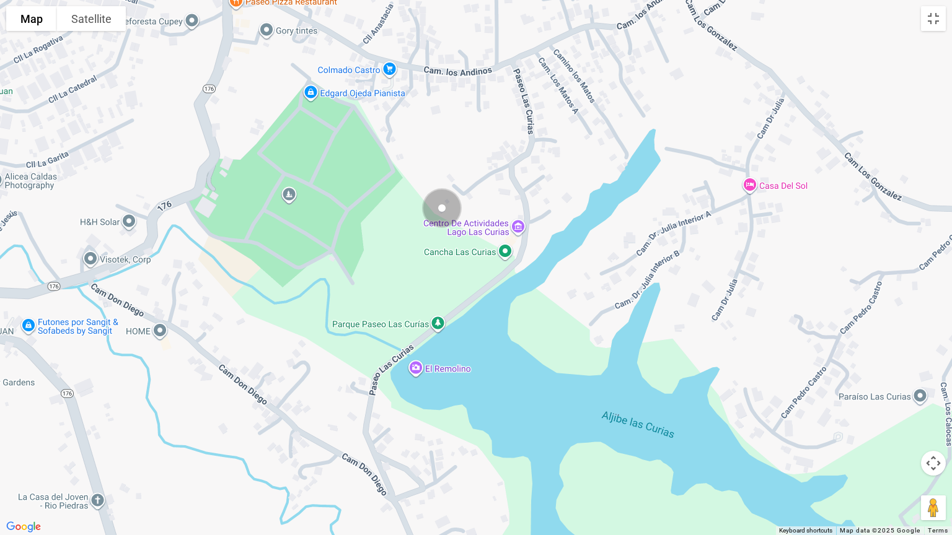
drag, startPoint x: 498, startPoint y: 250, endPoint x: 498, endPoint y: 328, distance: 78.1
click at [498, 328] on div at bounding box center [476, 267] width 952 height 535
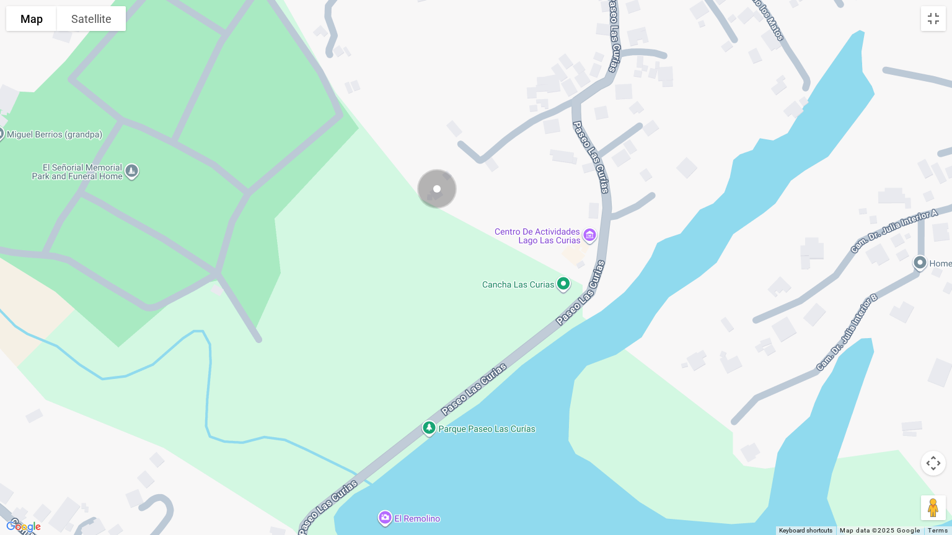
drag, startPoint x: 434, startPoint y: 253, endPoint x: 441, endPoint y: 336, distance: 83.9
click at [441, 336] on div at bounding box center [476, 267] width 952 height 535
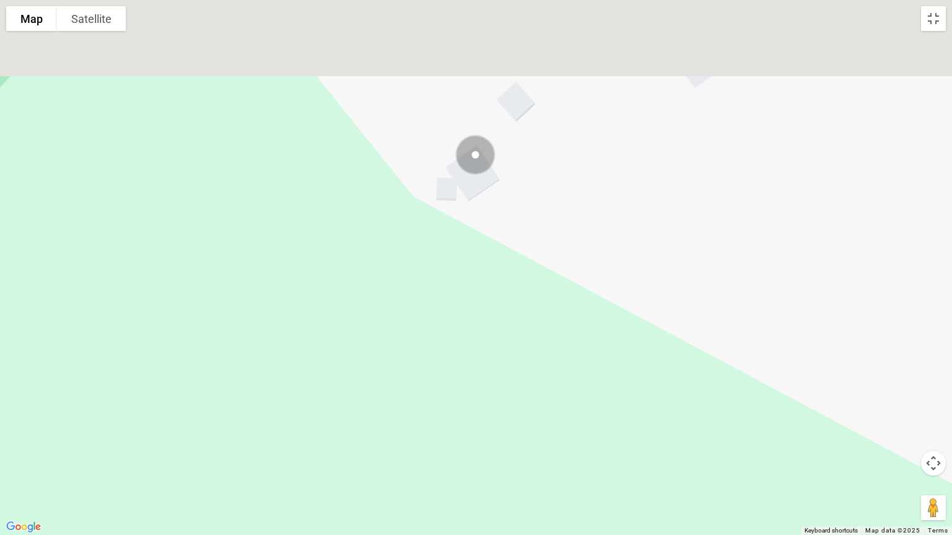
drag, startPoint x: 431, startPoint y: 189, endPoint x: 461, endPoint y: 371, distance: 184.6
click at [460, 371] on div at bounding box center [476, 267] width 952 height 535
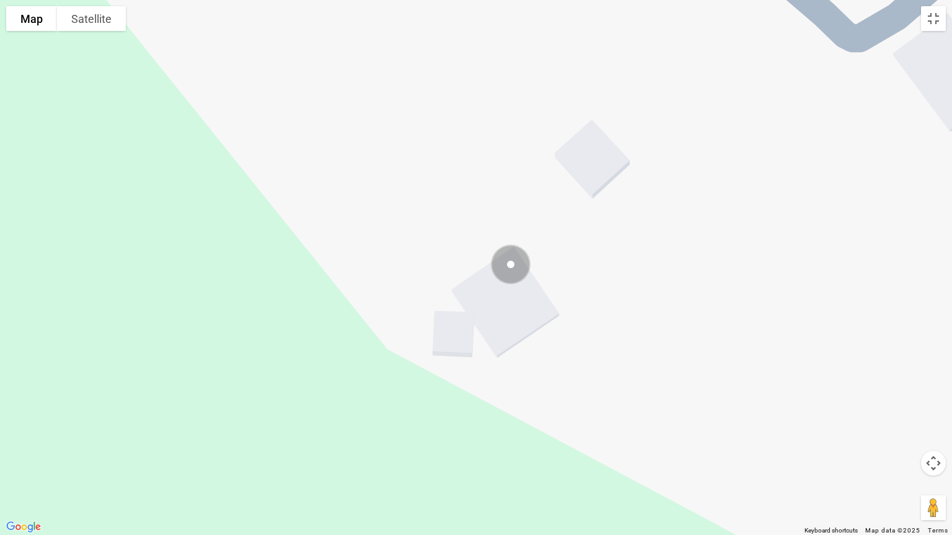
drag, startPoint x: 556, startPoint y: 203, endPoint x: 558, endPoint y: 324, distance: 120.8
click at [558, 324] on div at bounding box center [476, 267] width 952 height 535
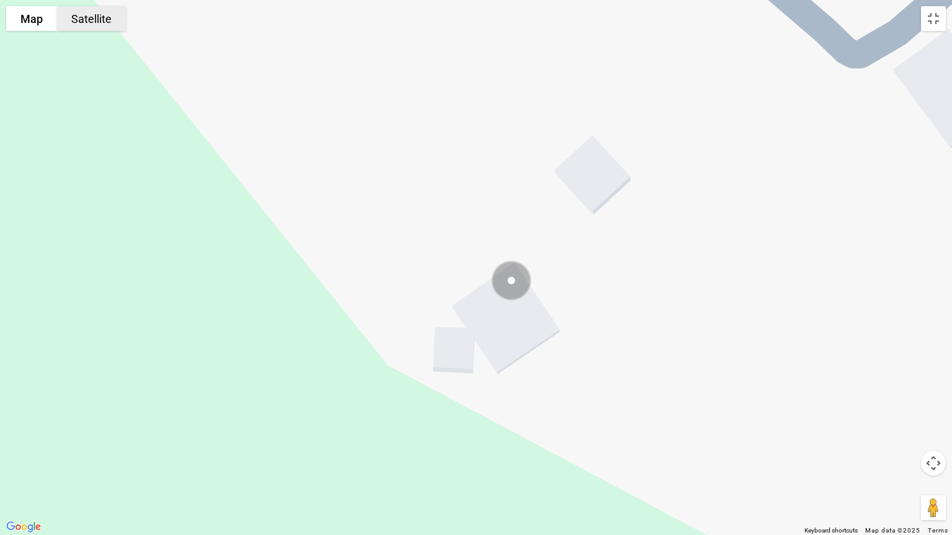
click at [89, 27] on button "Satellite" at bounding box center [91, 18] width 69 height 25
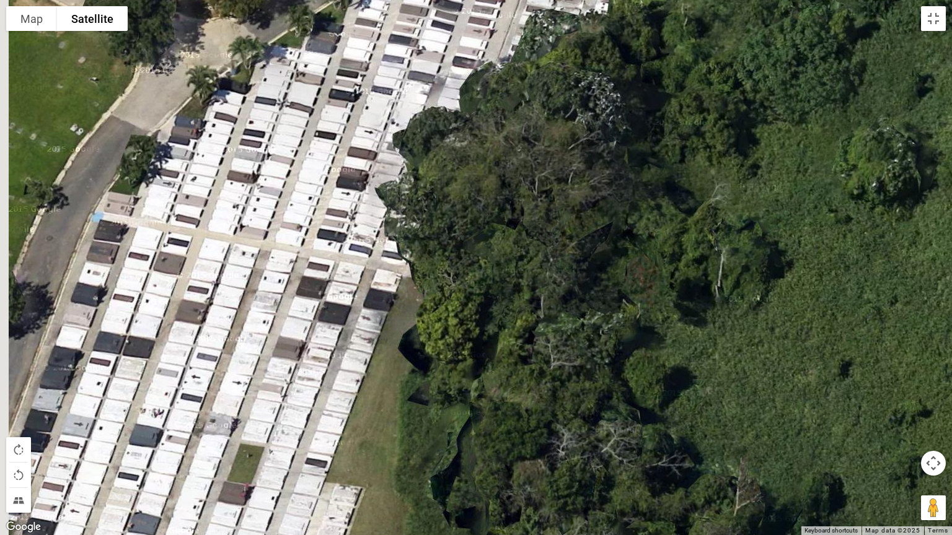
drag, startPoint x: 108, startPoint y: 404, endPoint x: 304, endPoint y: 315, distance: 214.9
click at [304, 315] on div at bounding box center [476, 267] width 952 height 535
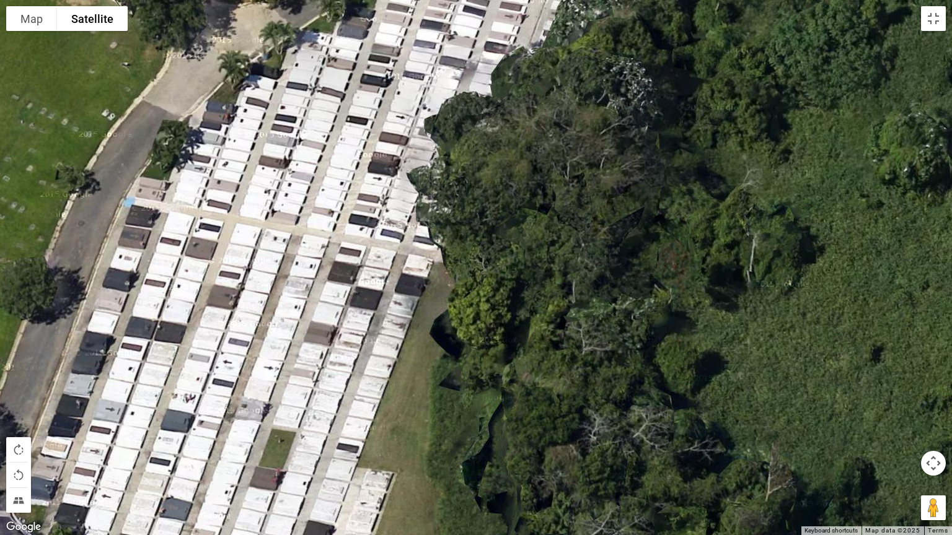
drag, startPoint x: 287, startPoint y: 416, endPoint x: 287, endPoint y: 431, distance: 14.9
click at [287, 430] on div at bounding box center [476, 267] width 952 height 535
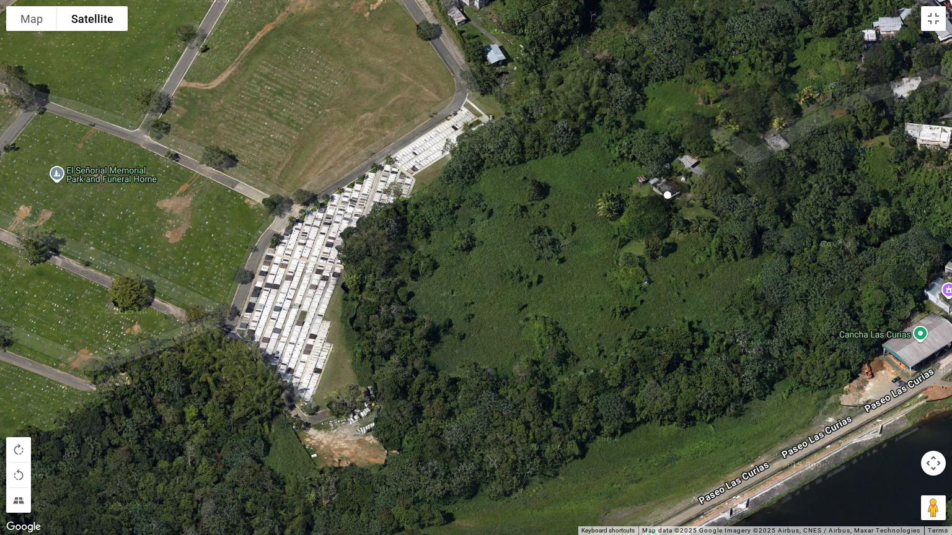
drag, startPoint x: 276, startPoint y: 434, endPoint x: 281, endPoint y: 331, distance: 102.4
click at [281, 331] on div at bounding box center [476, 267] width 952 height 535
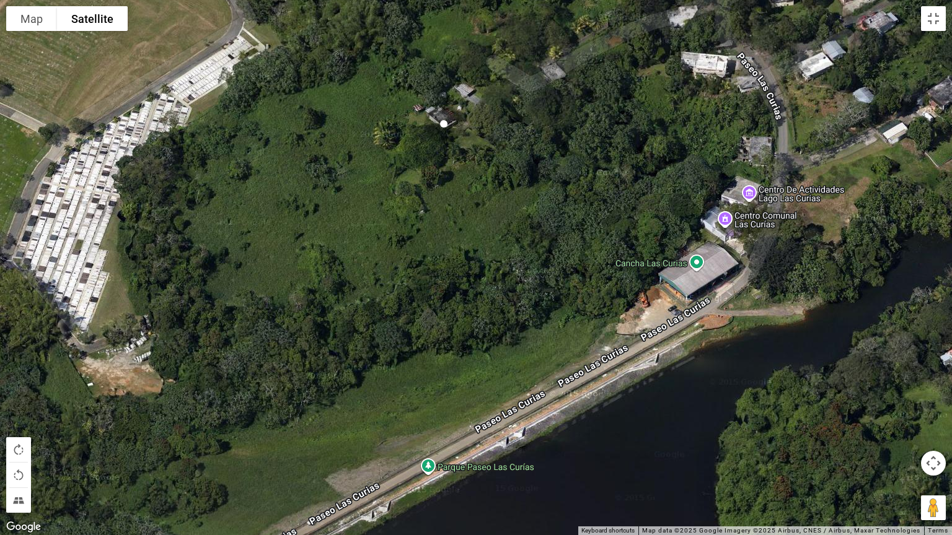
drag, startPoint x: 466, startPoint y: 384, endPoint x: 237, endPoint y: 312, distance: 239.7
click at [237, 312] on div at bounding box center [476, 267] width 952 height 535
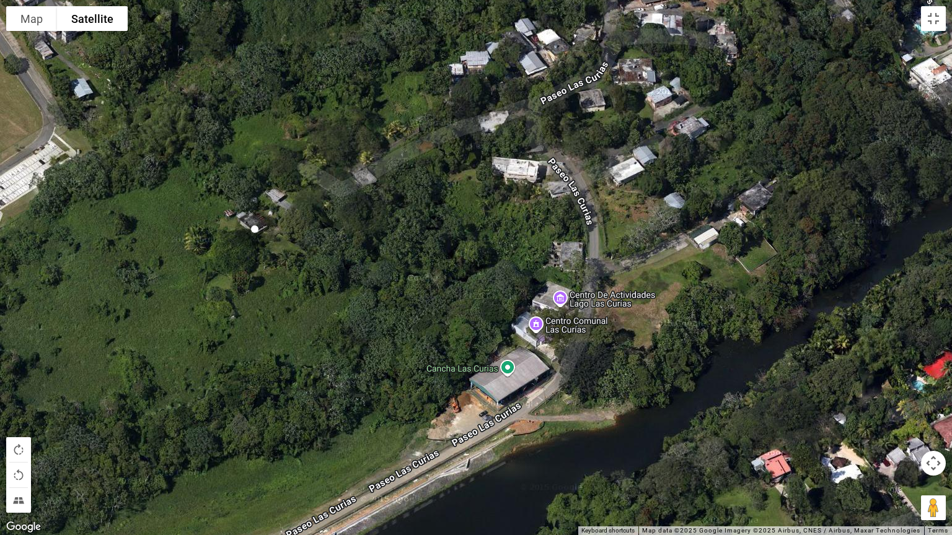
drag, startPoint x: 573, startPoint y: 357, endPoint x: 279, endPoint y: 395, distance: 295.5
click at [279, 395] on div at bounding box center [476, 267] width 952 height 535
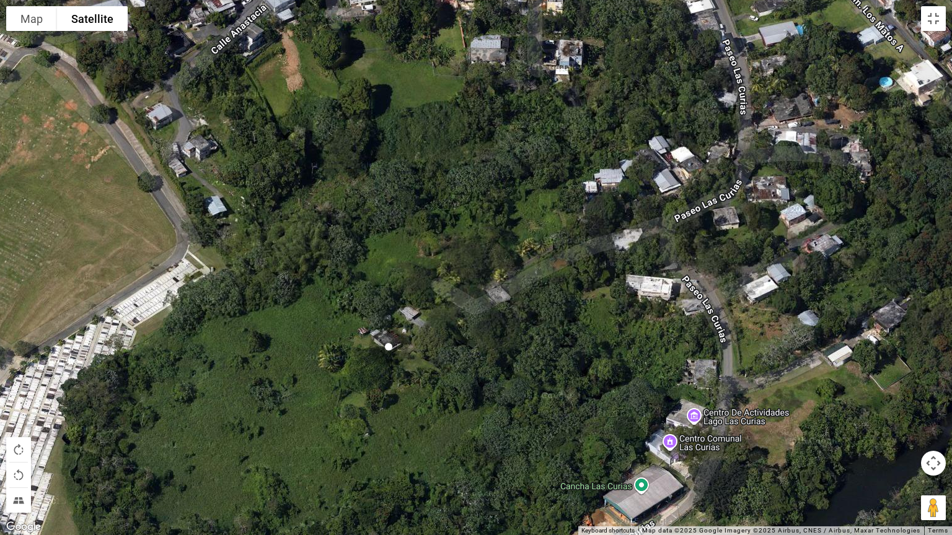
drag, startPoint x: 300, startPoint y: 260, endPoint x: 436, endPoint y: 382, distance: 182.6
click at [436, 382] on div at bounding box center [476, 267] width 952 height 535
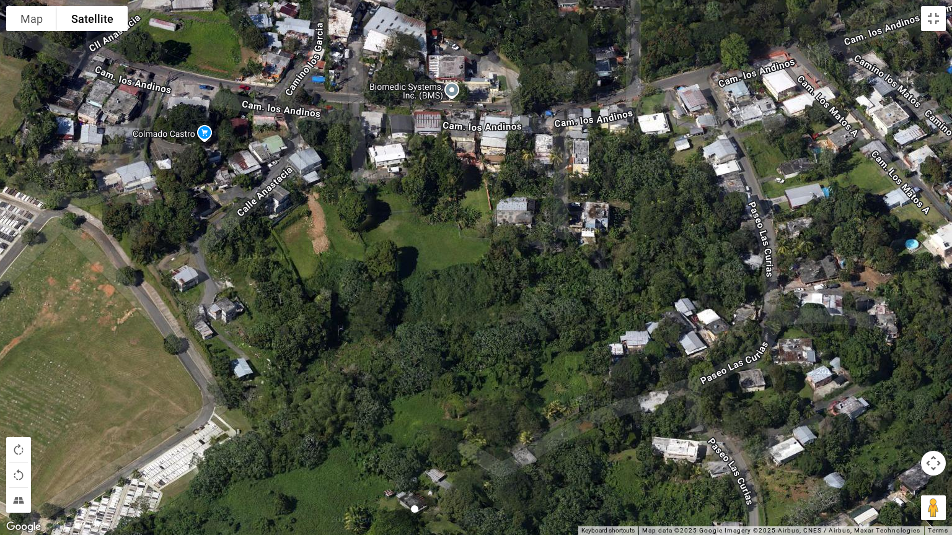
drag, startPoint x: 272, startPoint y: 232, endPoint x: 302, endPoint y: 410, distance: 179.7
click at [302, 410] on div at bounding box center [476, 267] width 952 height 535
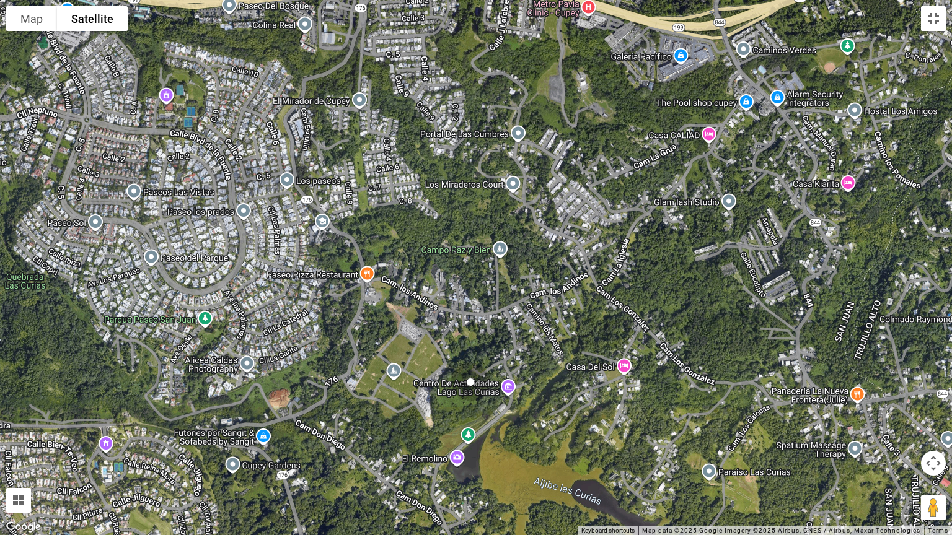
click at [746, 100] on div at bounding box center [476, 267] width 952 height 535
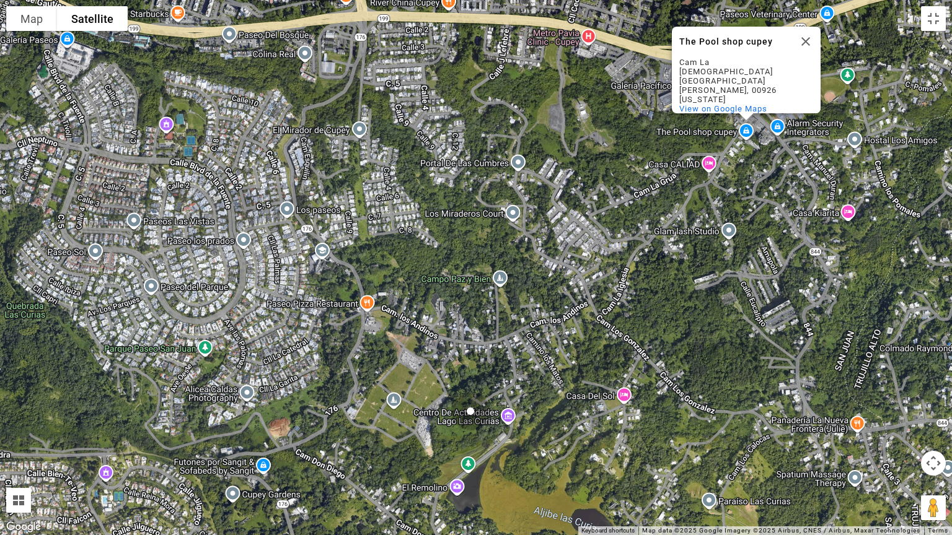
click at [709, 168] on div "The Pool shop cupey The Pool shop cupey Cam La Iglesia San Juan, 00926 Puerto R…" at bounding box center [476, 267] width 952 height 535
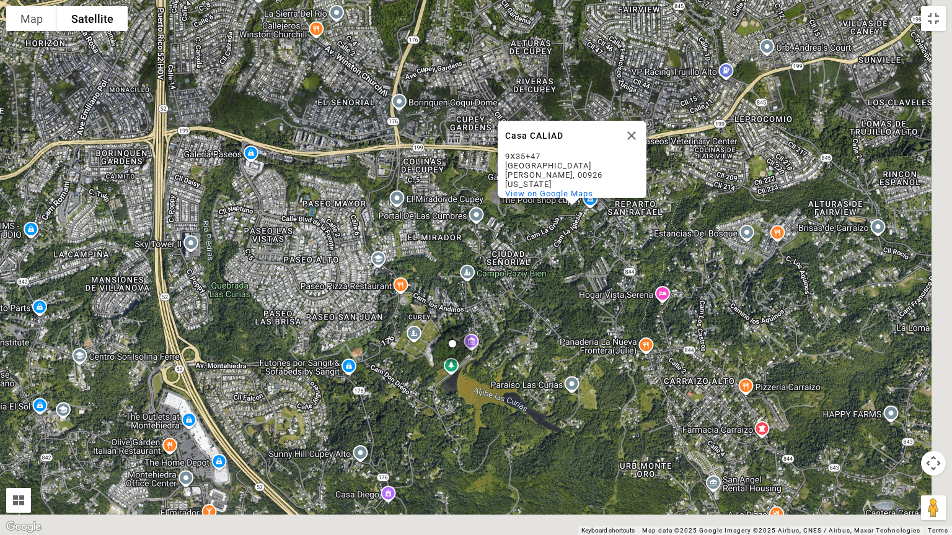
drag, startPoint x: 517, startPoint y: 382, endPoint x: 399, endPoint y: 341, distance: 125.2
click at [399, 341] on div "Casa CALIAD Casa CALIAD 9X35+47 San Juan, 00926 Puerto Rico View on Google Maps" at bounding box center [476, 267] width 952 height 535
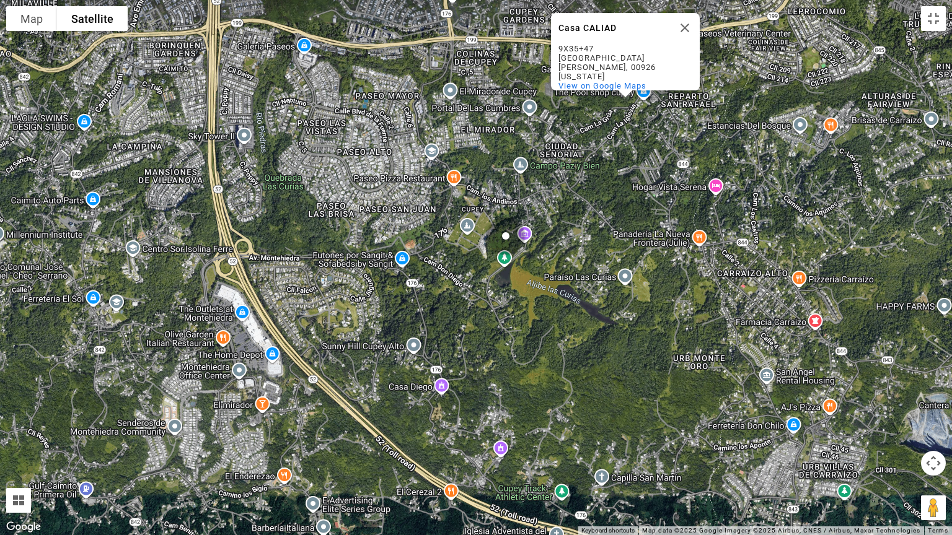
drag, startPoint x: 495, startPoint y: 439, endPoint x: 505, endPoint y: 323, distance: 116.3
click at [505, 323] on div "Casa CALIAD Casa CALIAD 9X35+47 San Juan, 00926 Puerto Rico View on Google Maps" at bounding box center [476, 267] width 952 height 535
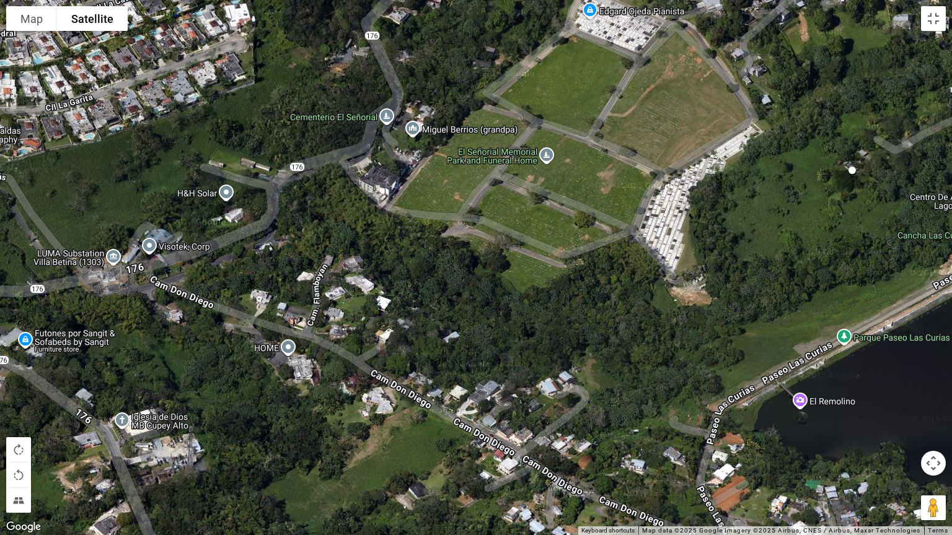
drag, startPoint x: 213, startPoint y: 235, endPoint x: 433, endPoint y: 282, distance: 225.4
click at [433, 282] on div "Casa CALIAD Casa CALIAD 9X35+47 San Juan, 00926 Puerto Rico View on Google Maps" at bounding box center [476, 267] width 952 height 535
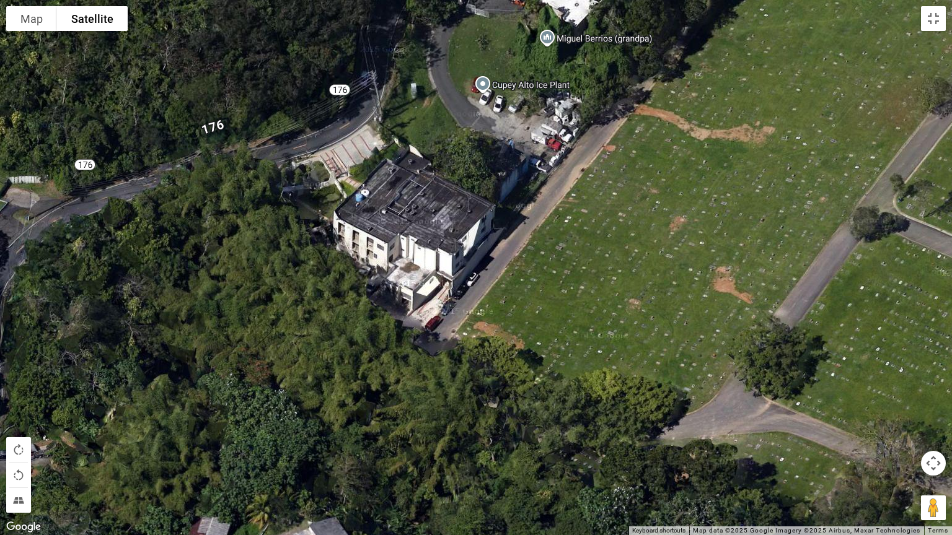
drag, startPoint x: 393, startPoint y: 67, endPoint x: 389, endPoint y: 357, distance: 290.0
click at [389, 357] on div "Casa CALIAD Casa CALIAD 9X35+47 San Juan, 00926 Puerto Rico View on Google Maps" at bounding box center [476, 267] width 952 height 535
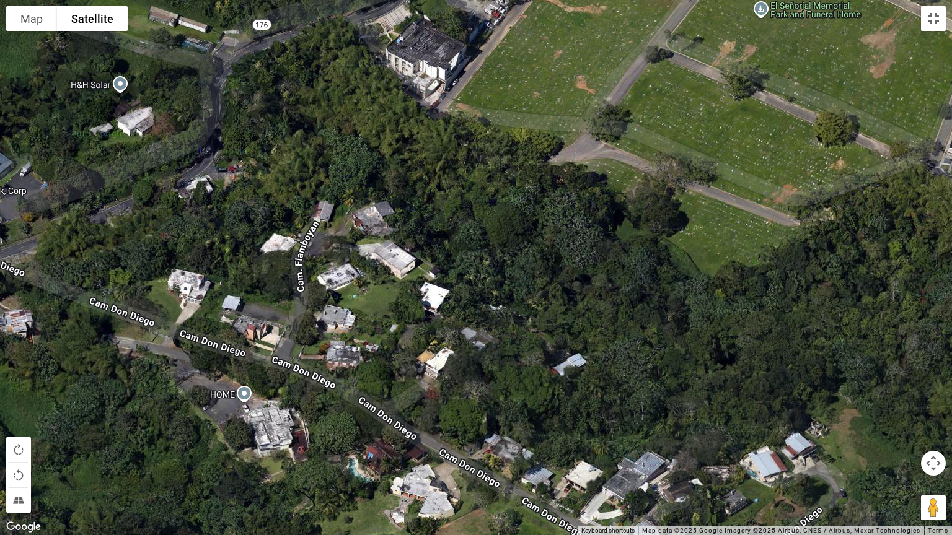
drag, startPoint x: 456, startPoint y: 344, endPoint x: 388, endPoint y: 196, distance: 162.8
click at [388, 196] on div "Casa CALIAD Casa CALIAD 9X35+47 San Juan, 00926 Puerto Rico View on Google Maps" at bounding box center [476, 267] width 952 height 535
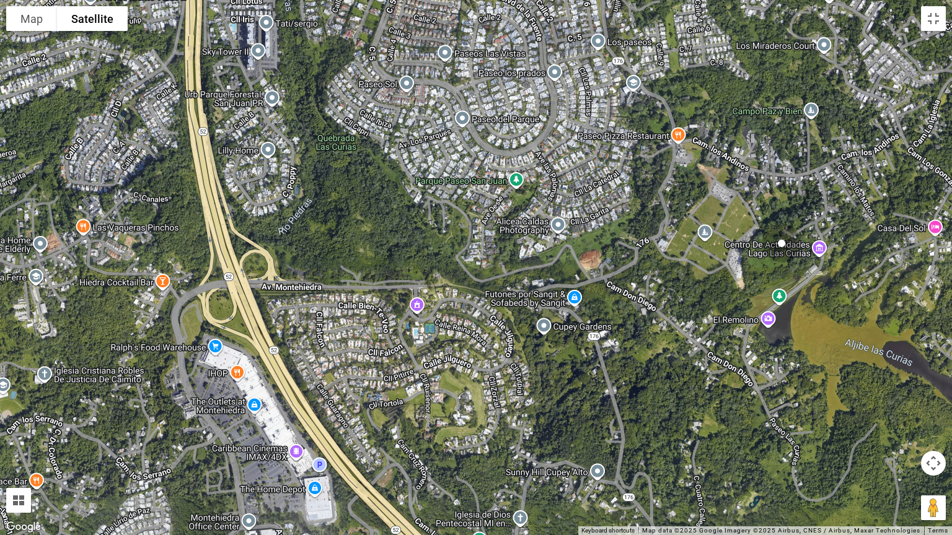
drag, startPoint x: 564, startPoint y: 348, endPoint x: 377, endPoint y: 347, distance: 187.7
click at [377, 347] on div "Casa CALIAD Casa CALIAD 9X35+47 San Juan, 00926 Puerto Rico View on Google Maps" at bounding box center [476, 267] width 952 height 535
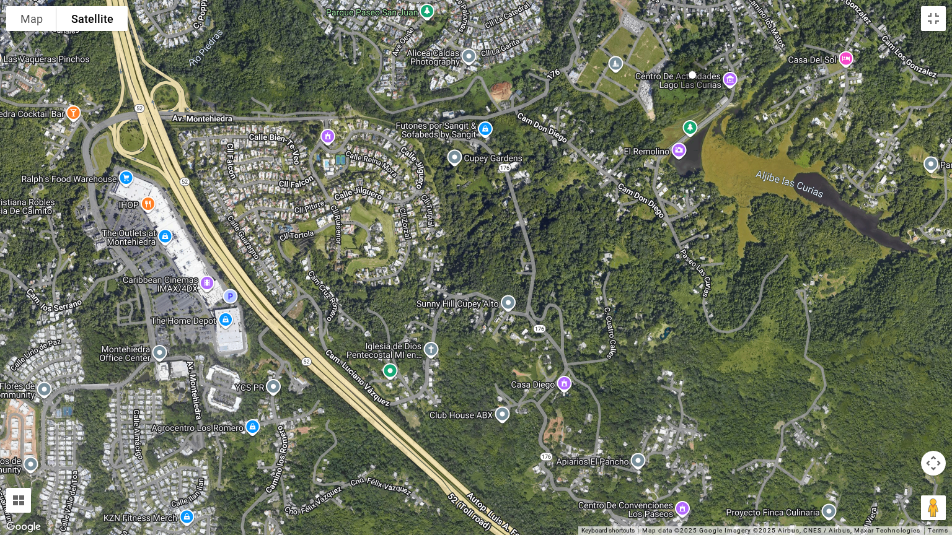
drag, startPoint x: 469, startPoint y: 310, endPoint x: 424, endPoint y: 221, distance: 100.0
click at [424, 221] on div "Casa CALIAD Casa CALIAD 9X35+47 San Juan, 00926 Puerto Rico View on Google Maps" at bounding box center [476, 267] width 952 height 535
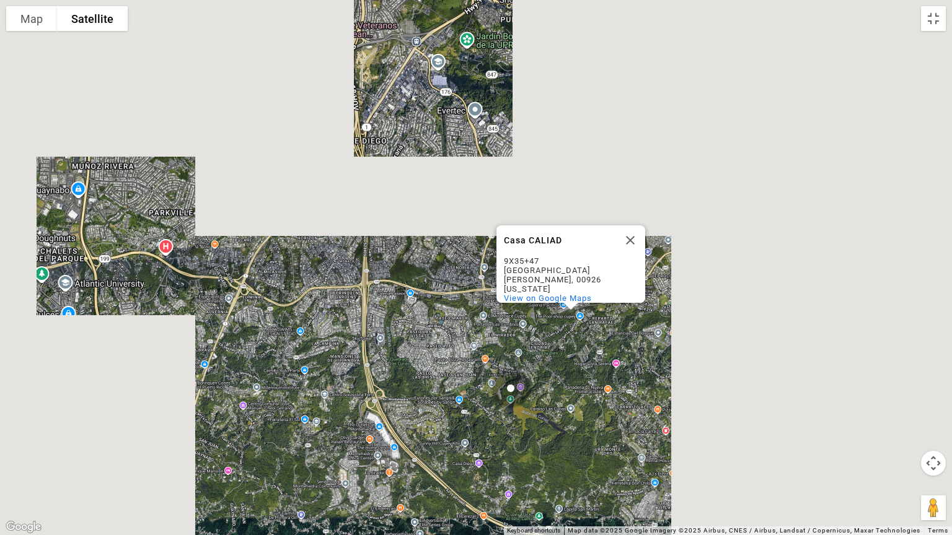
drag, startPoint x: 706, startPoint y: 235, endPoint x: 487, endPoint y: 385, distance: 264.8
click at [487, 385] on img "button" at bounding box center [511, 389] width 50 height 50
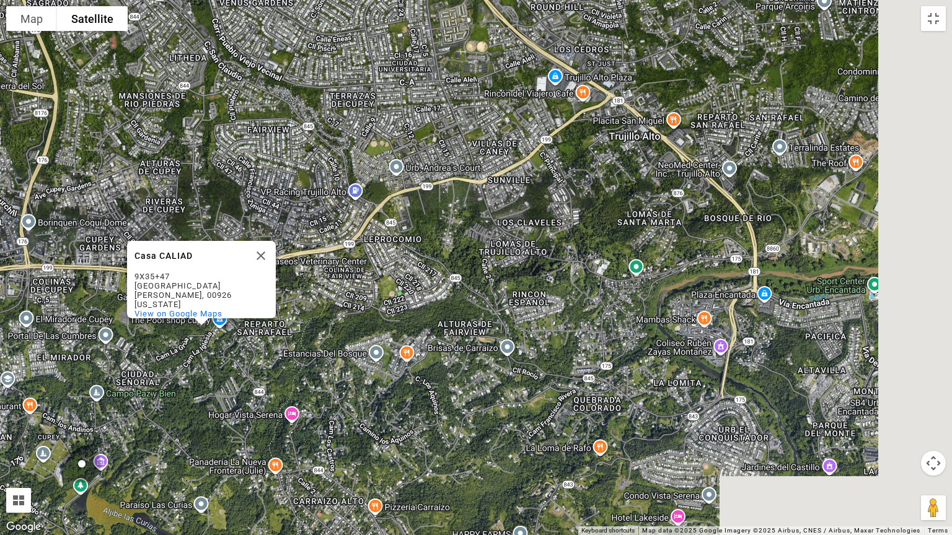
drag, startPoint x: 757, startPoint y: 340, endPoint x: 573, endPoint y: 273, distance: 195.2
click at [573, 273] on div "To navigate, press the arrow keys. Casa CALIAD Casa CALIAD 9X35+47 San Juan, 00…" at bounding box center [476, 267] width 952 height 535
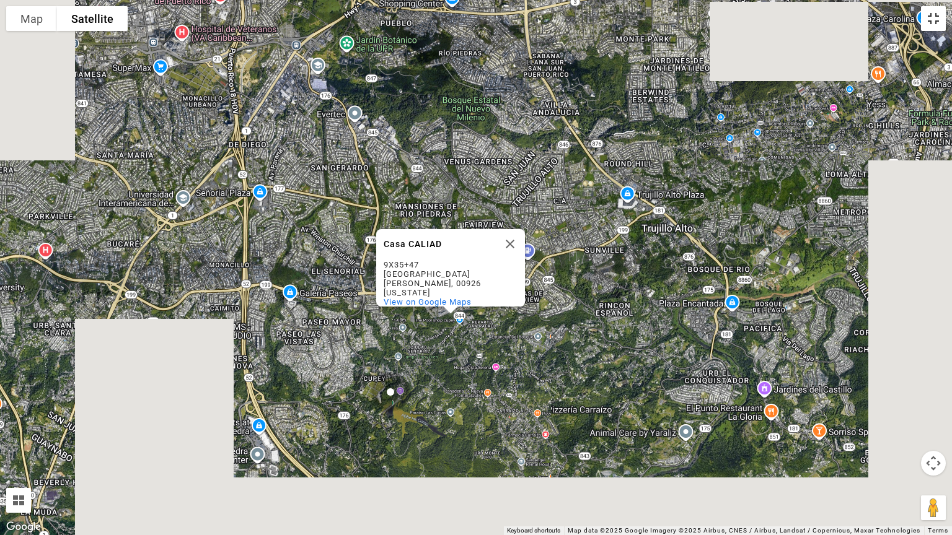
click at [930, 27] on button "Toggle fullscreen view" at bounding box center [933, 18] width 25 height 25
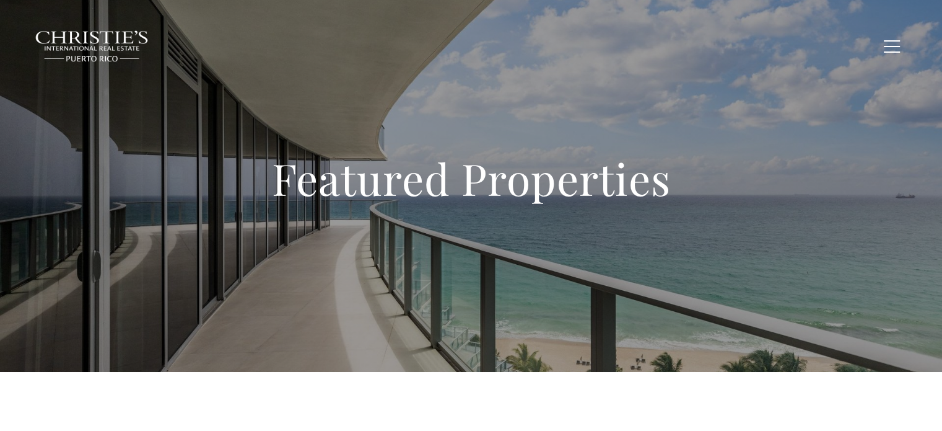
type input "**********"
type input "*********"
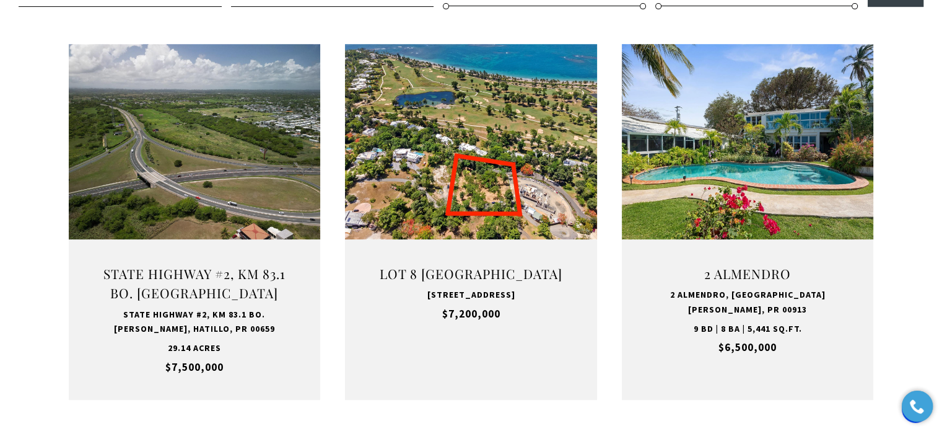
scroll to position [496, 0]
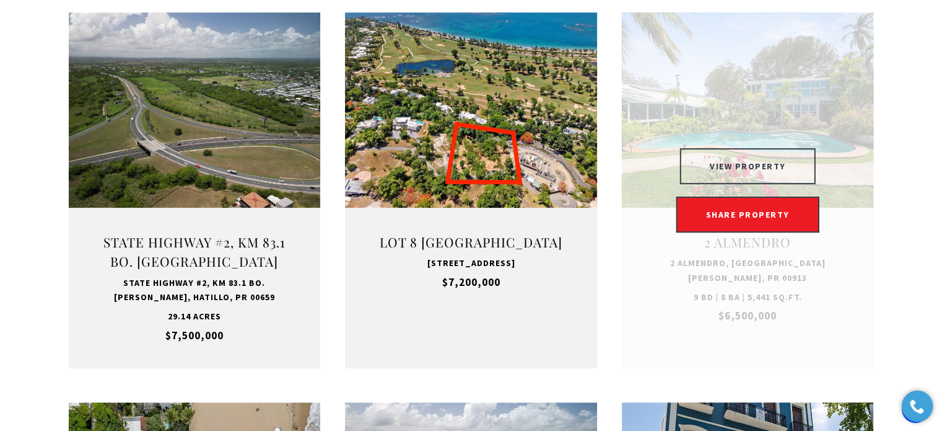
click at [754, 160] on button "VIEW PROPERTY" at bounding box center [748, 166] width 136 height 36
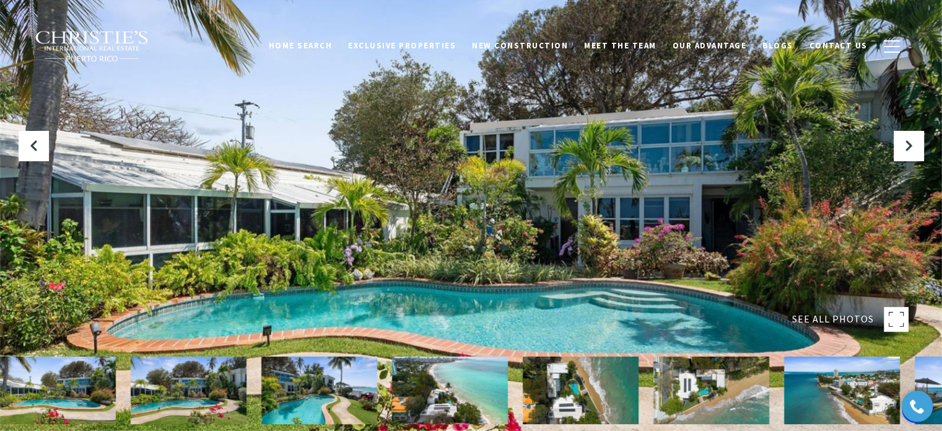
click at [894, 317] on rect at bounding box center [896, 319] width 25 height 25
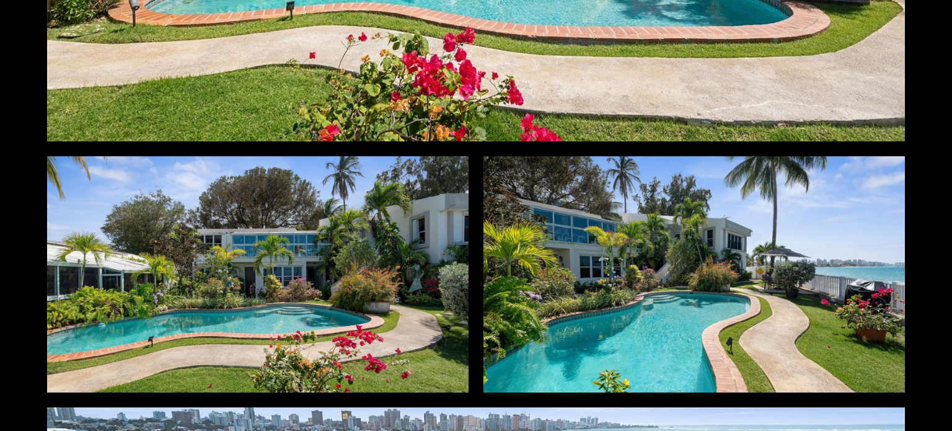
scroll to position [496, 0]
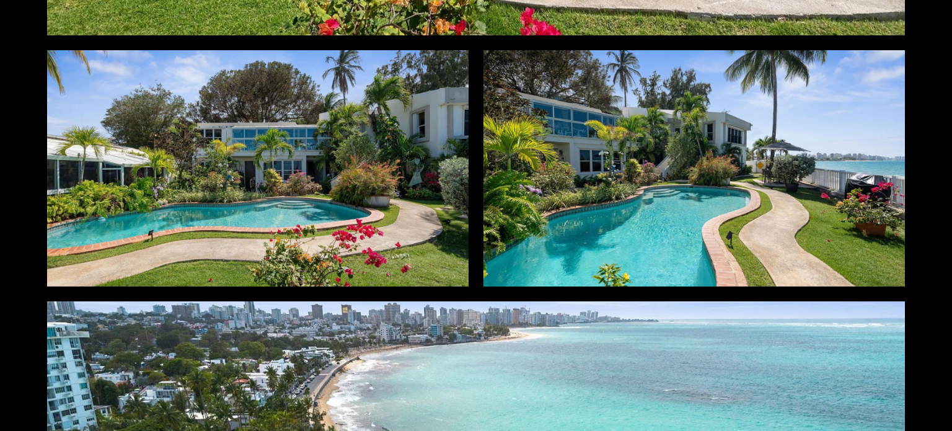
click at [271, 123] on div at bounding box center [257, 168] width 421 height 236
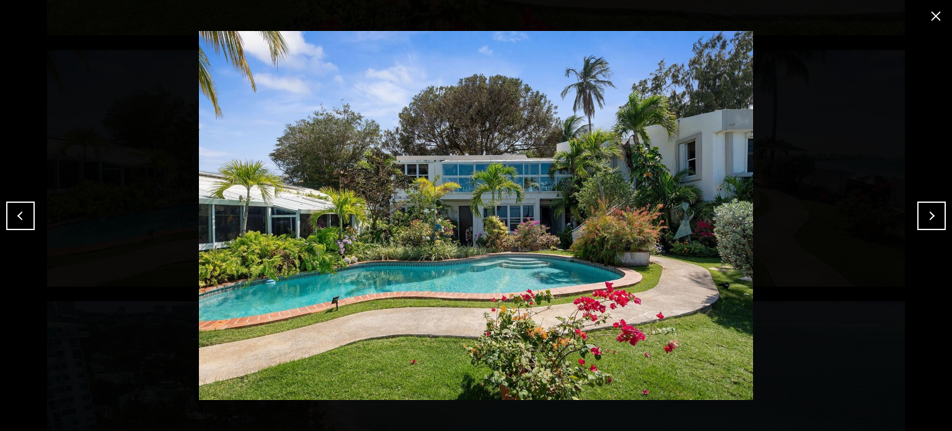
click at [929, 218] on button "Next" at bounding box center [931, 215] width 29 height 29
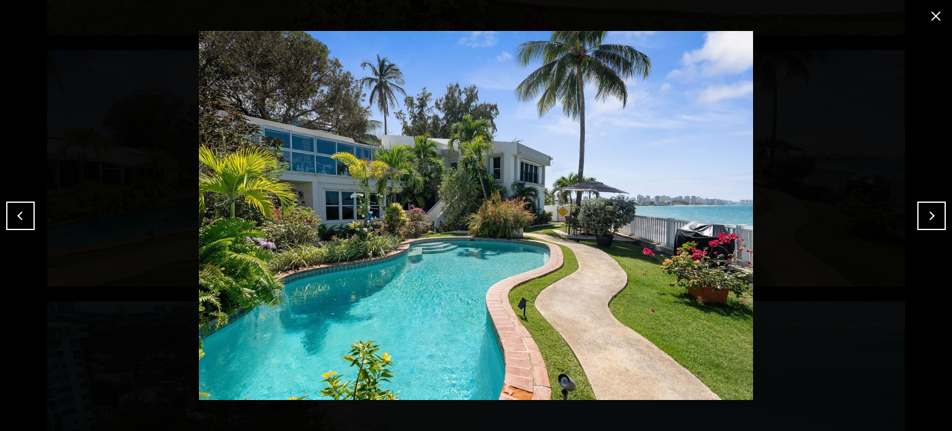
click at [929, 218] on button "Next" at bounding box center [931, 215] width 29 height 29
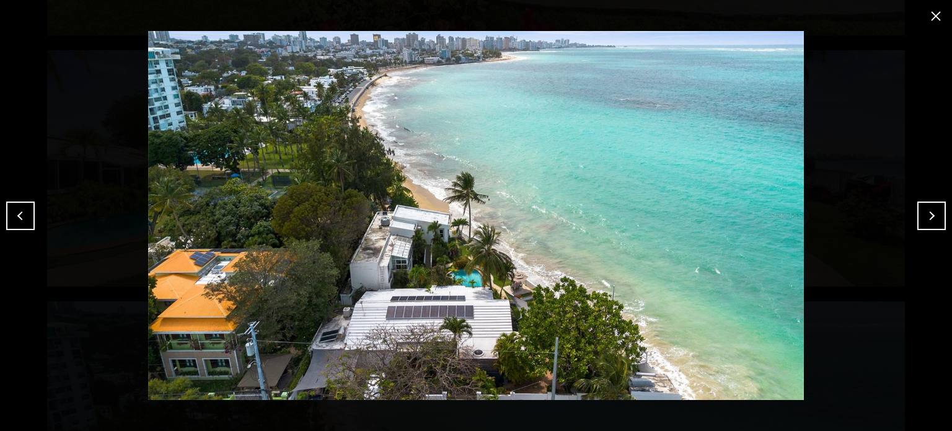
click at [929, 218] on button "Next" at bounding box center [931, 215] width 29 height 29
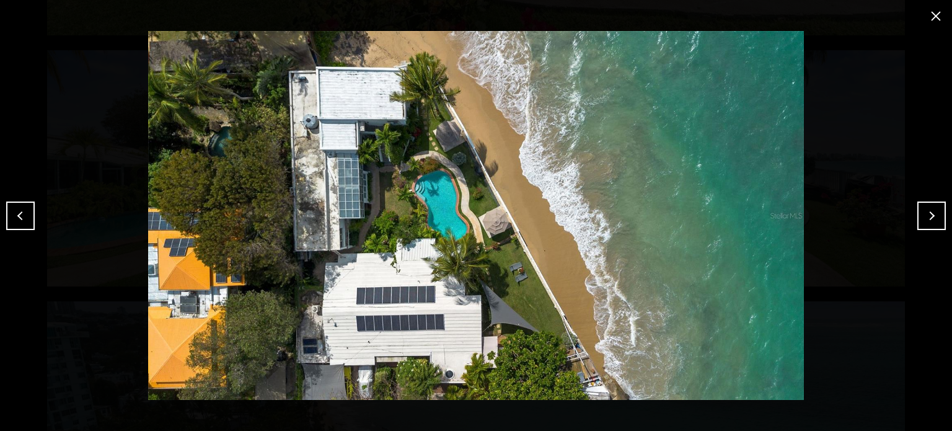
click at [929, 218] on button "Next" at bounding box center [931, 215] width 29 height 29
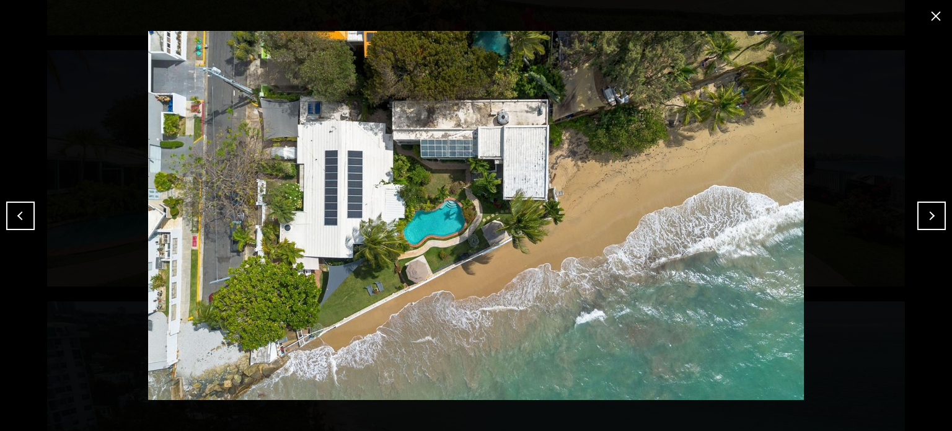
click at [929, 218] on button "Next" at bounding box center [931, 215] width 29 height 29
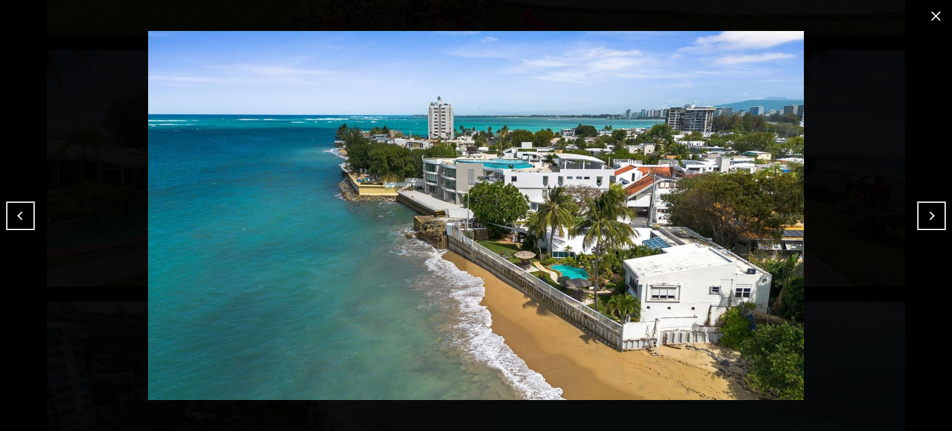
click at [929, 218] on button "Next" at bounding box center [931, 215] width 29 height 29
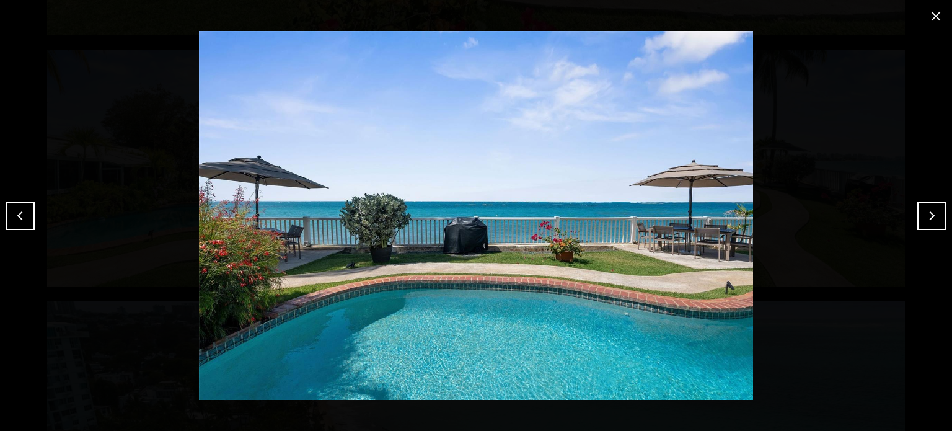
click at [20, 208] on button "Previous" at bounding box center [20, 215] width 29 height 29
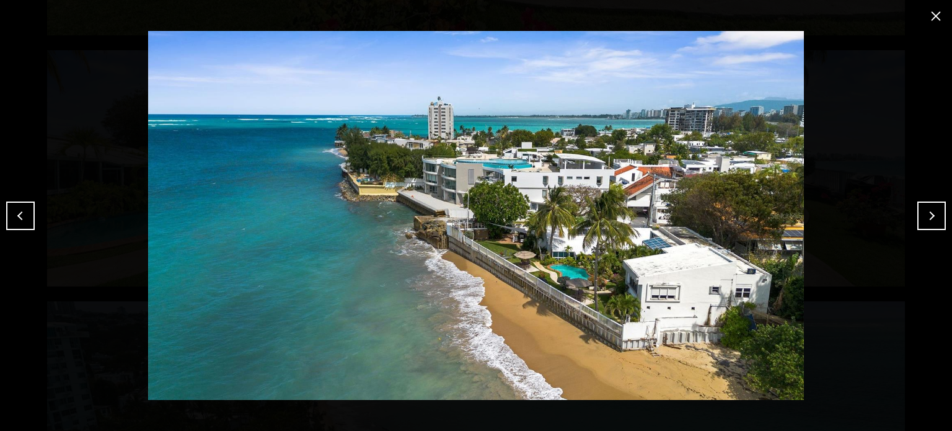
click at [935, 220] on button "Next" at bounding box center [931, 215] width 29 height 29
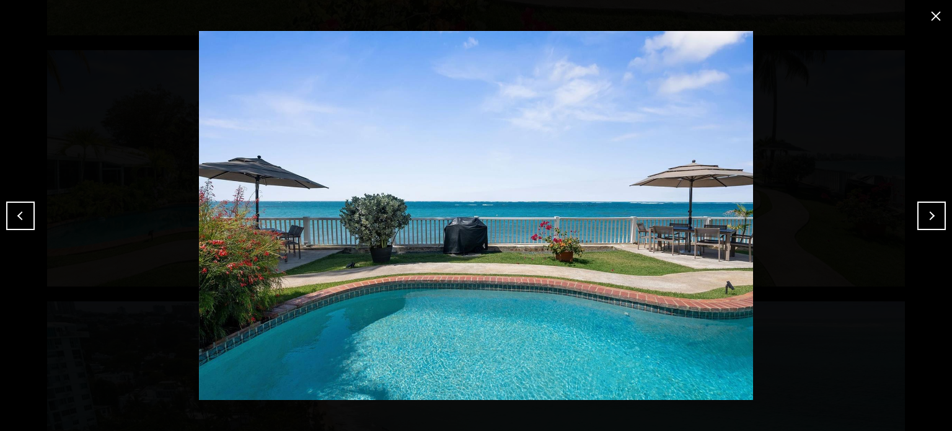
click at [935, 220] on button "Next" at bounding box center [931, 215] width 29 height 29
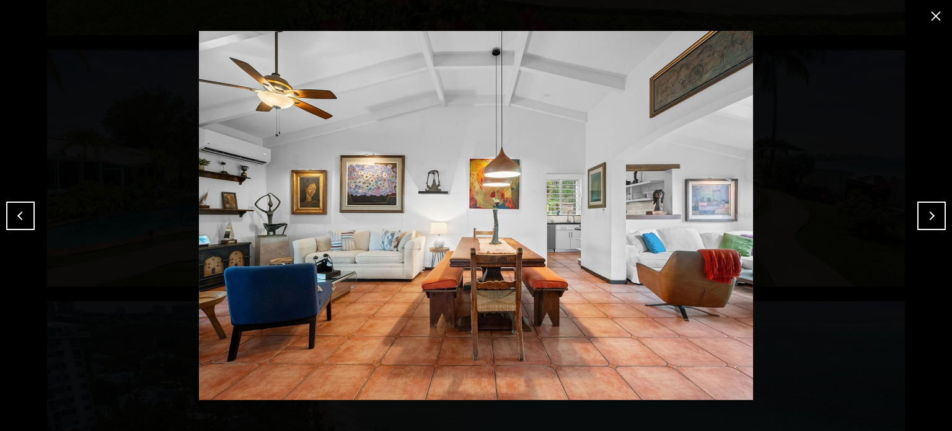
click at [935, 220] on button "Next" at bounding box center [931, 215] width 29 height 29
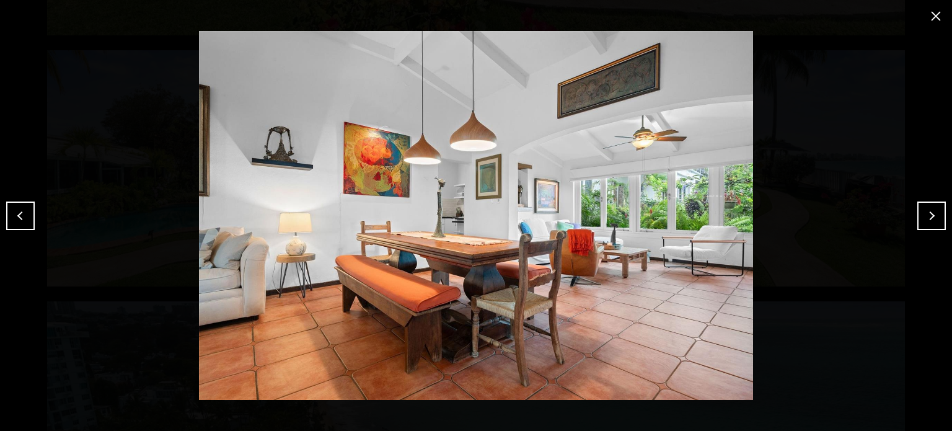
click at [935, 220] on button "Next" at bounding box center [931, 215] width 29 height 29
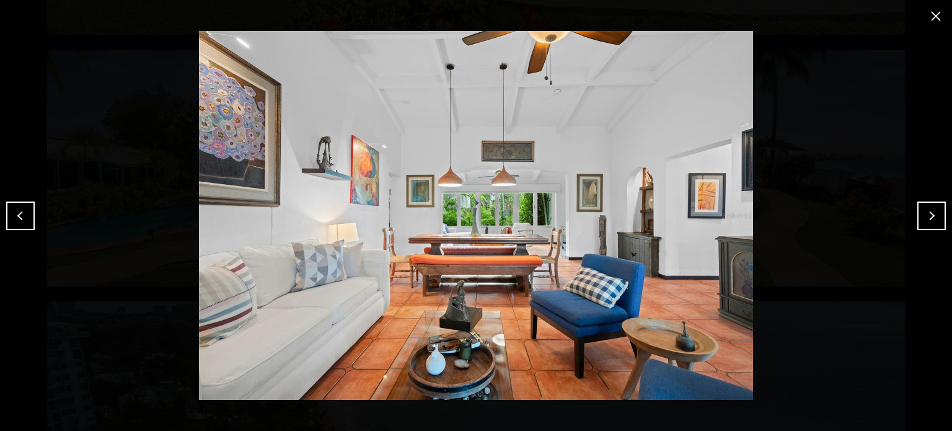
click at [12, 224] on button "Previous" at bounding box center [20, 215] width 29 height 29
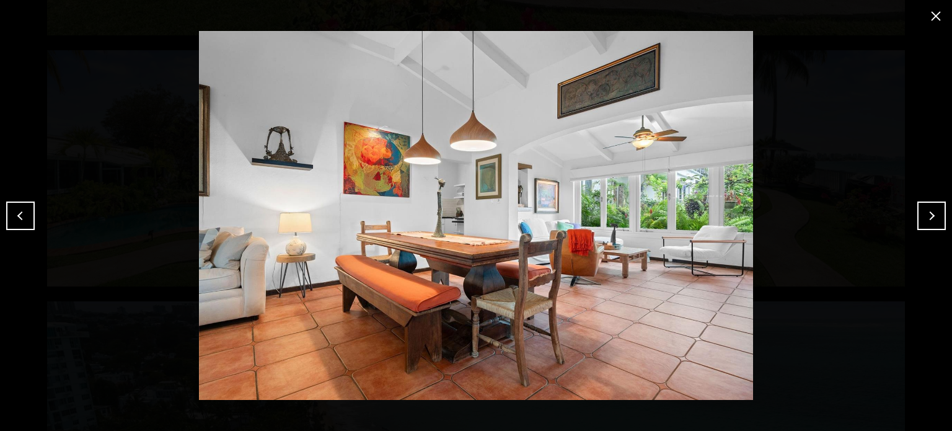
click at [916, 214] on img at bounding box center [476, 215] width 890 height 369
click at [920, 217] on button "Next" at bounding box center [931, 215] width 29 height 29
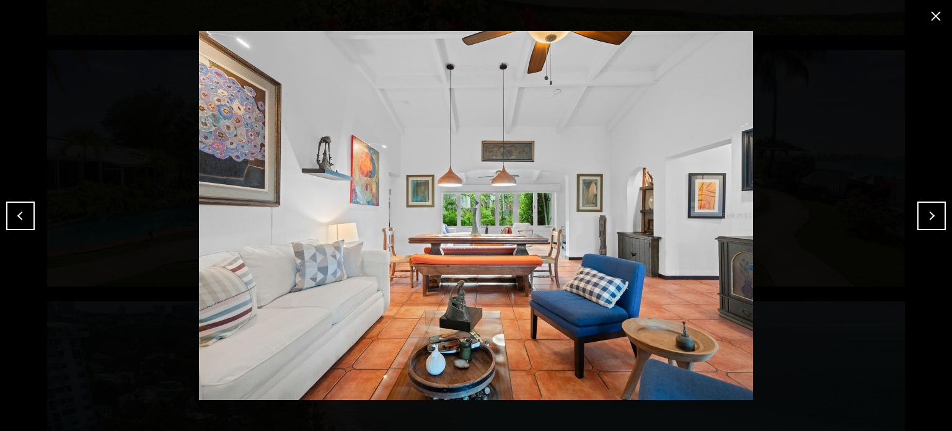
click at [924, 220] on button "Next" at bounding box center [931, 215] width 29 height 29
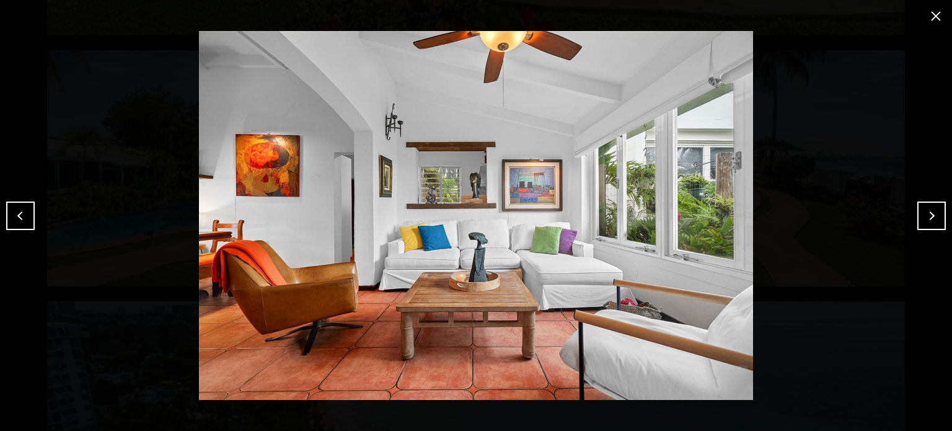
click at [942, 229] on button "Next" at bounding box center [931, 215] width 29 height 29
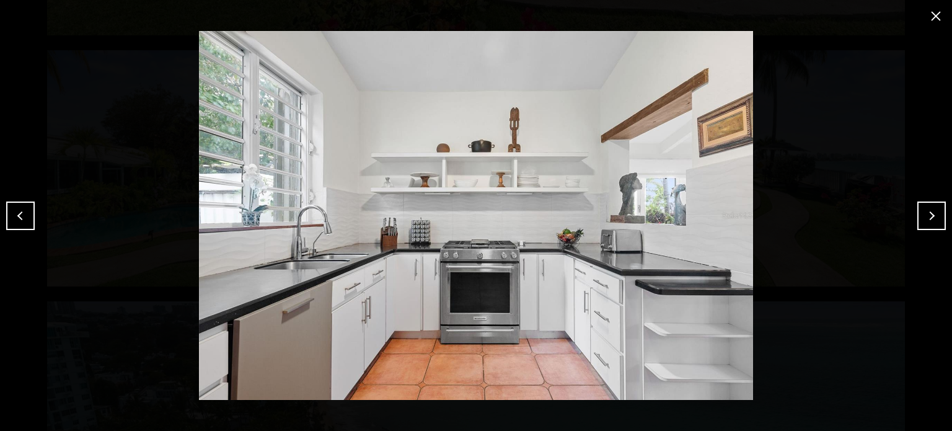
click at [942, 229] on button "Next" at bounding box center [931, 215] width 29 height 29
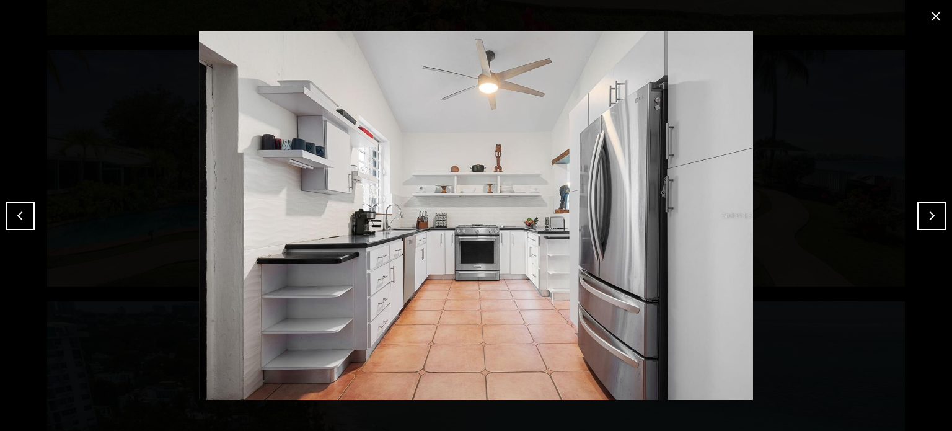
click at [942, 229] on button "Next" at bounding box center [931, 215] width 29 height 29
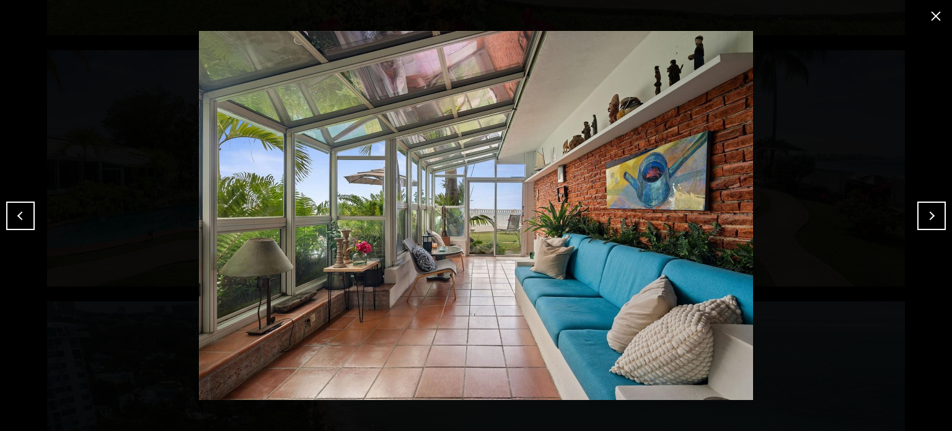
click at [942, 229] on button "Next" at bounding box center [931, 215] width 29 height 29
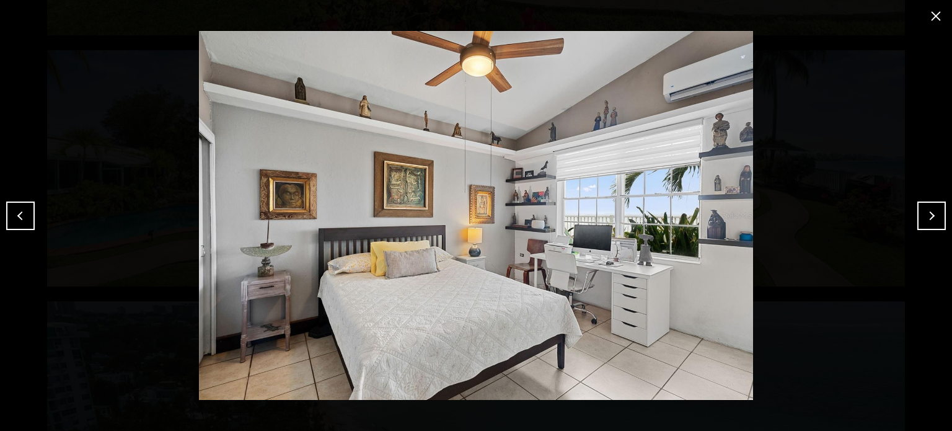
click at [942, 229] on button "Next" at bounding box center [931, 215] width 29 height 29
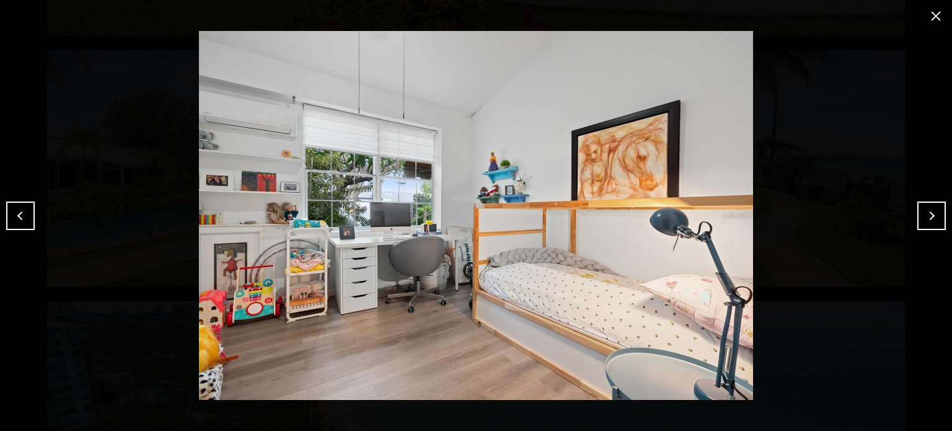
click at [942, 229] on button "Next" at bounding box center [931, 215] width 29 height 29
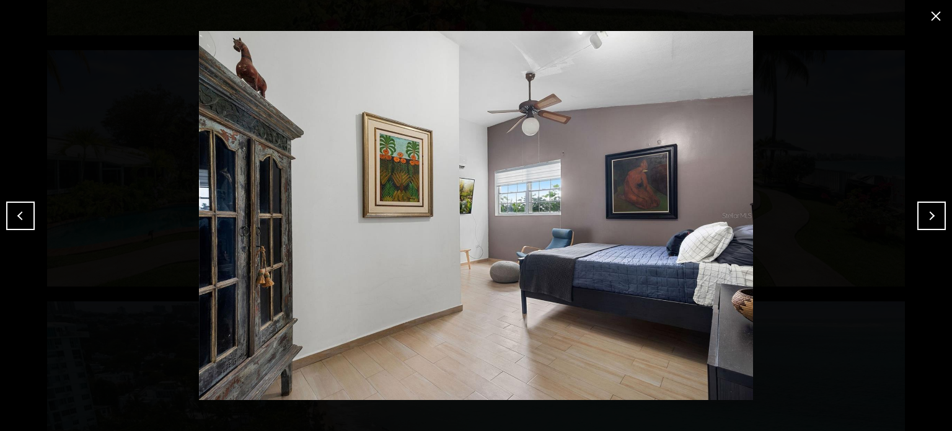
click at [942, 229] on button "Next" at bounding box center [931, 215] width 29 height 29
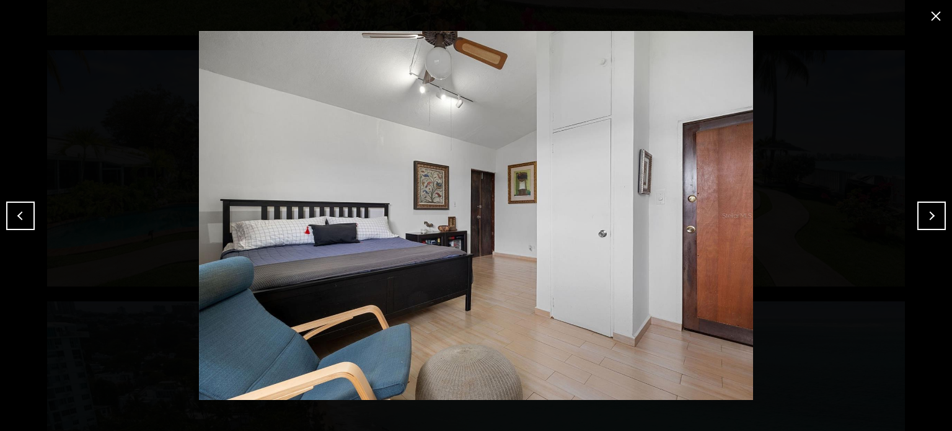
click at [937, 22] on button "close modal" at bounding box center [936, 16] width 20 height 20
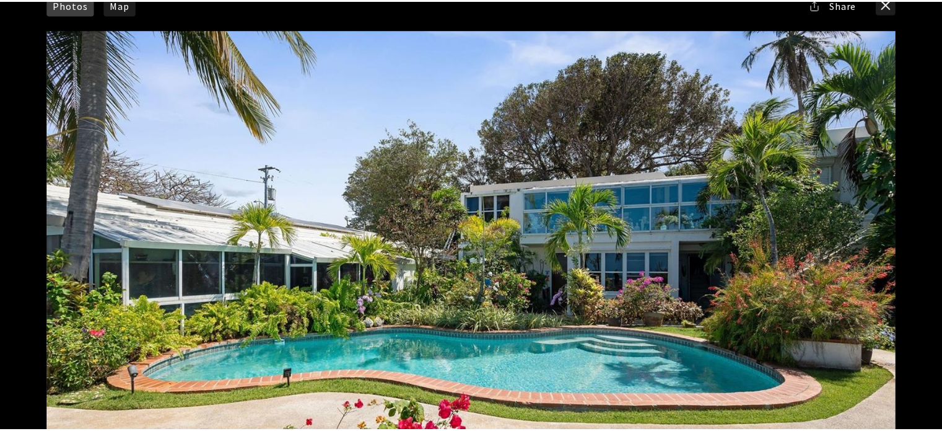
scroll to position [0, 0]
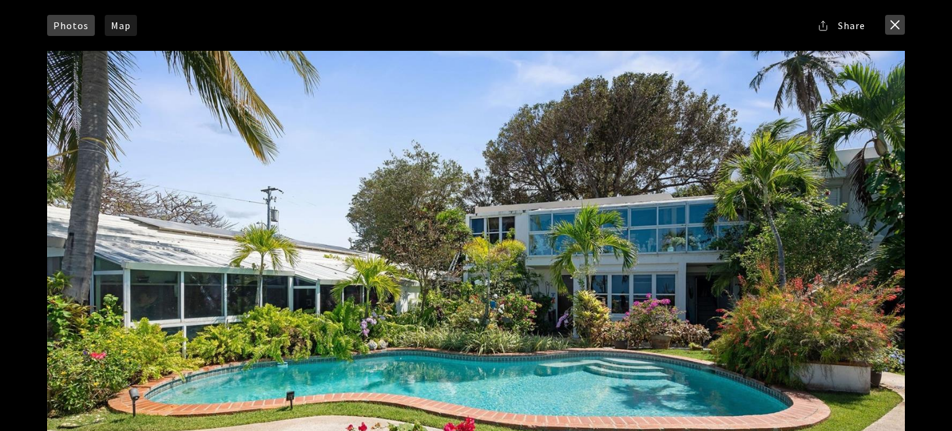
click at [896, 24] on button "close modal" at bounding box center [895, 25] width 20 height 20
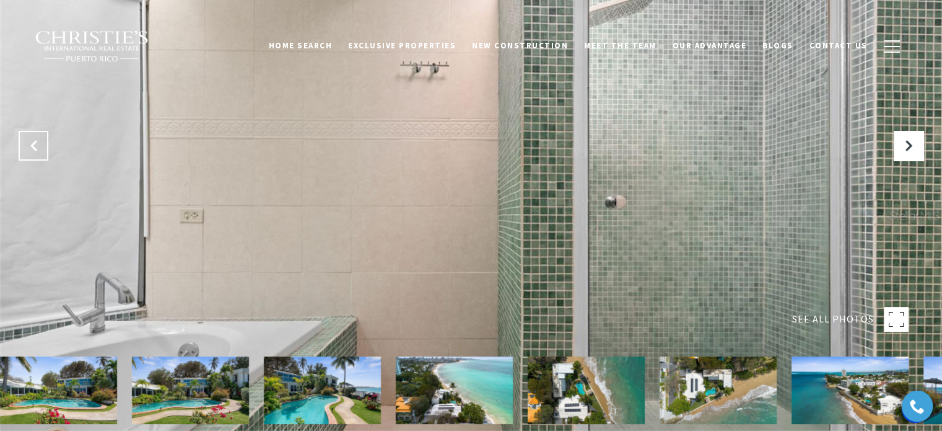
click at [37, 146] on icon "Previous Slide" at bounding box center [33, 145] width 12 height 12
